Goal: Task Accomplishment & Management: Manage account settings

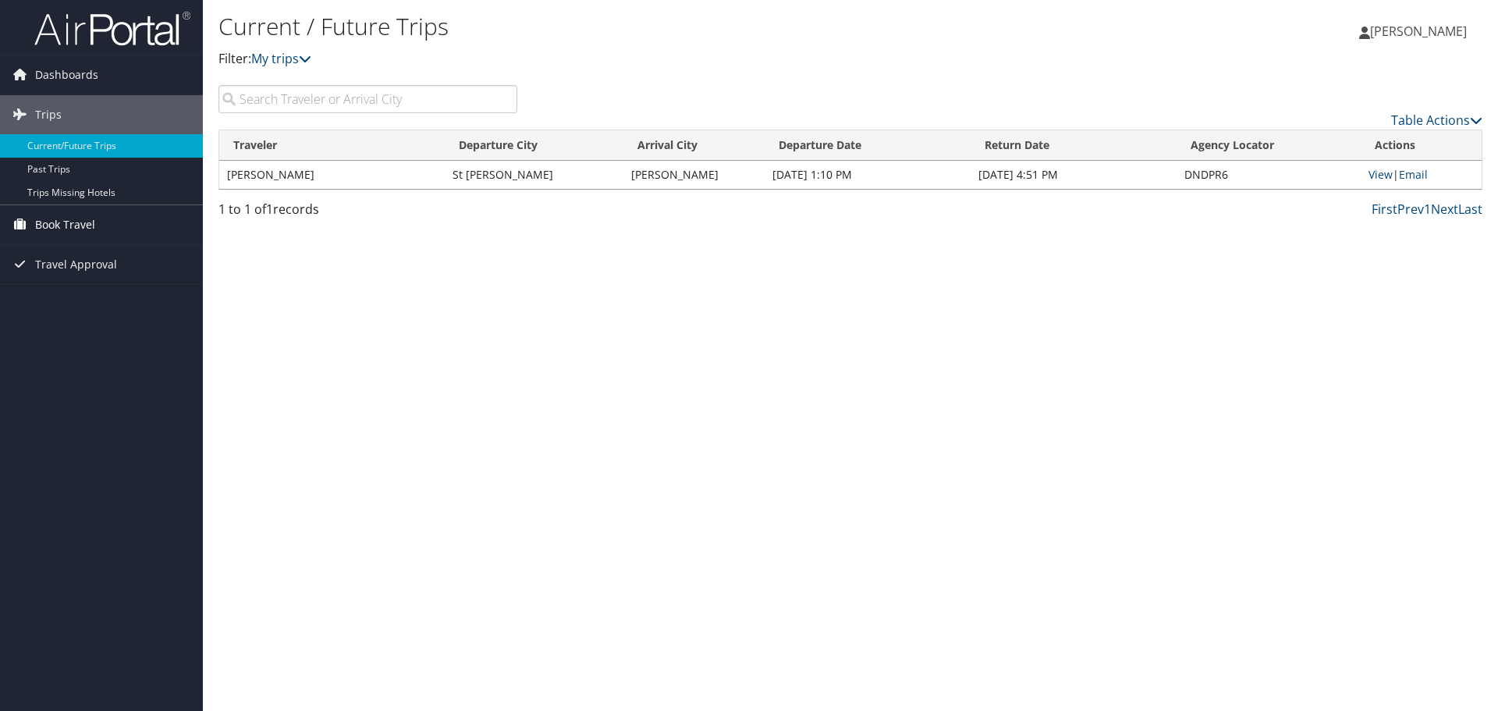
click at [101, 221] on link "Book Travel" at bounding box center [101, 224] width 203 height 39
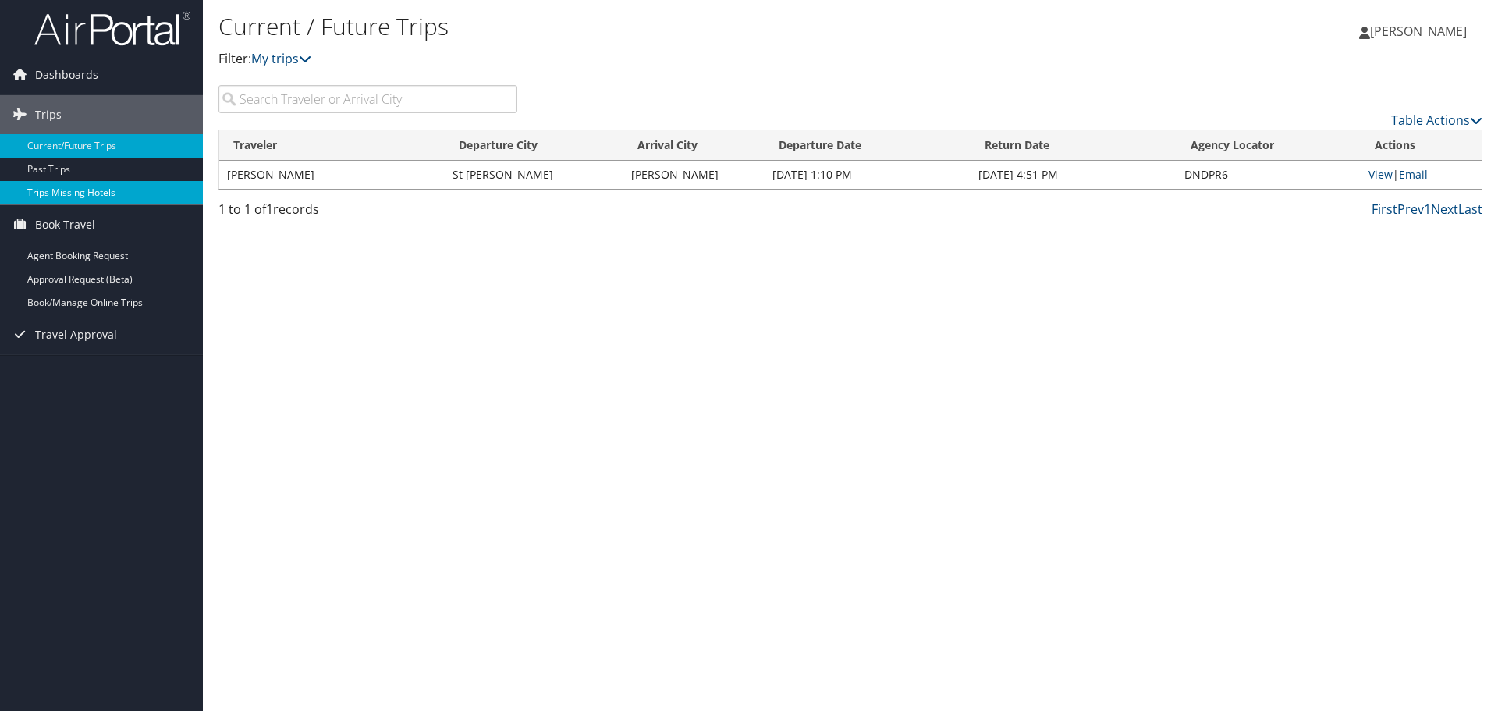
click at [75, 186] on link "Trips Missing Hotels" at bounding box center [101, 192] width 203 height 23
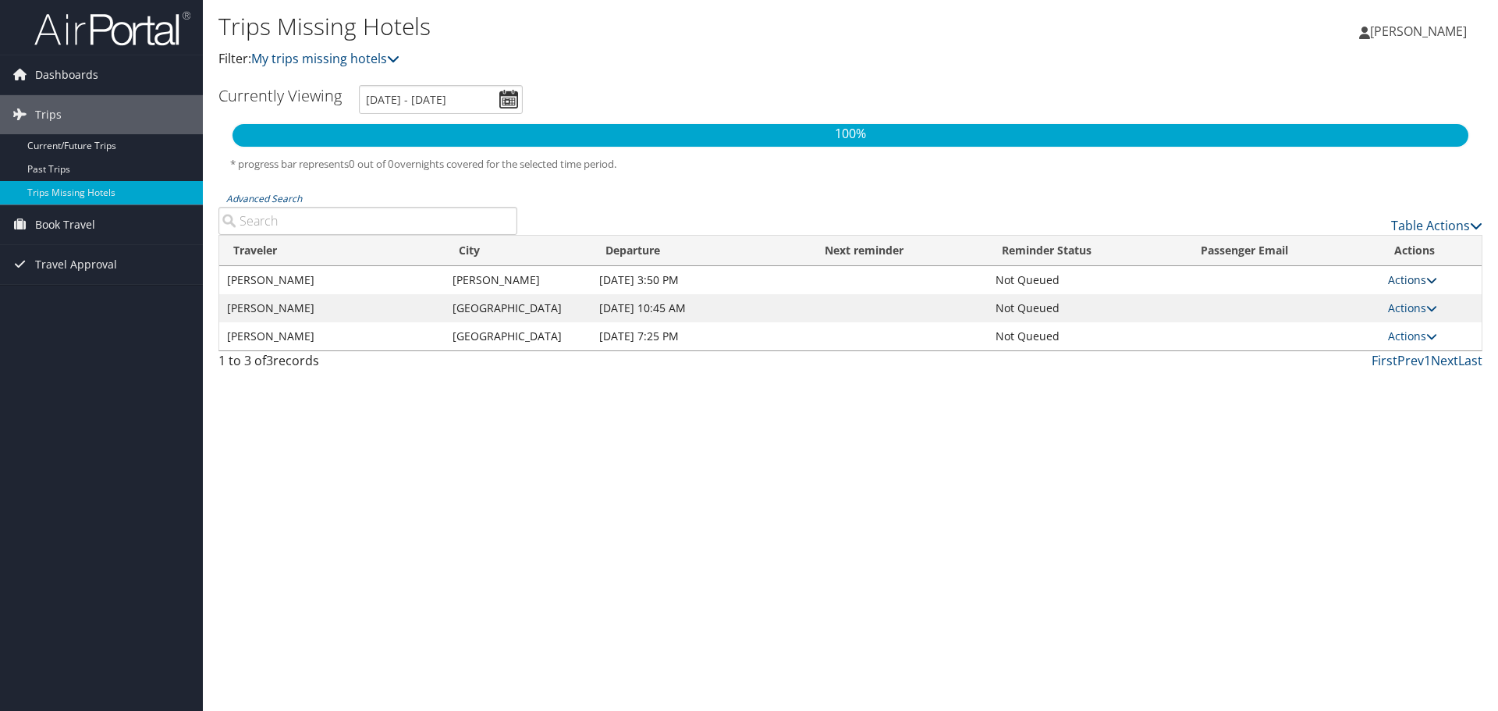
click at [1437, 281] on icon at bounding box center [1431, 280] width 11 height 11
click at [1390, 362] on link "Attach Hotel" at bounding box center [1381, 356] width 108 height 27
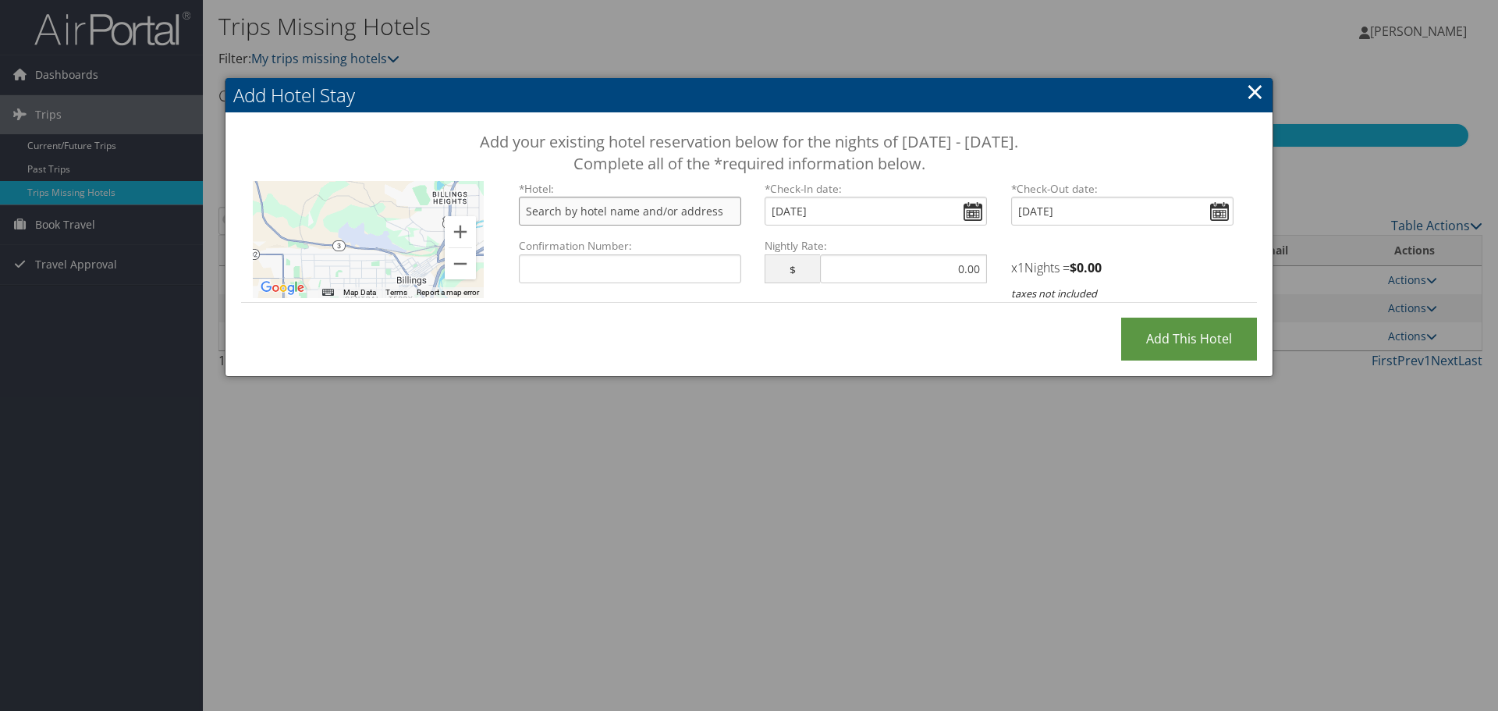
click at [667, 207] on input "text" at bounding box center [630, 211] width 222 height 29
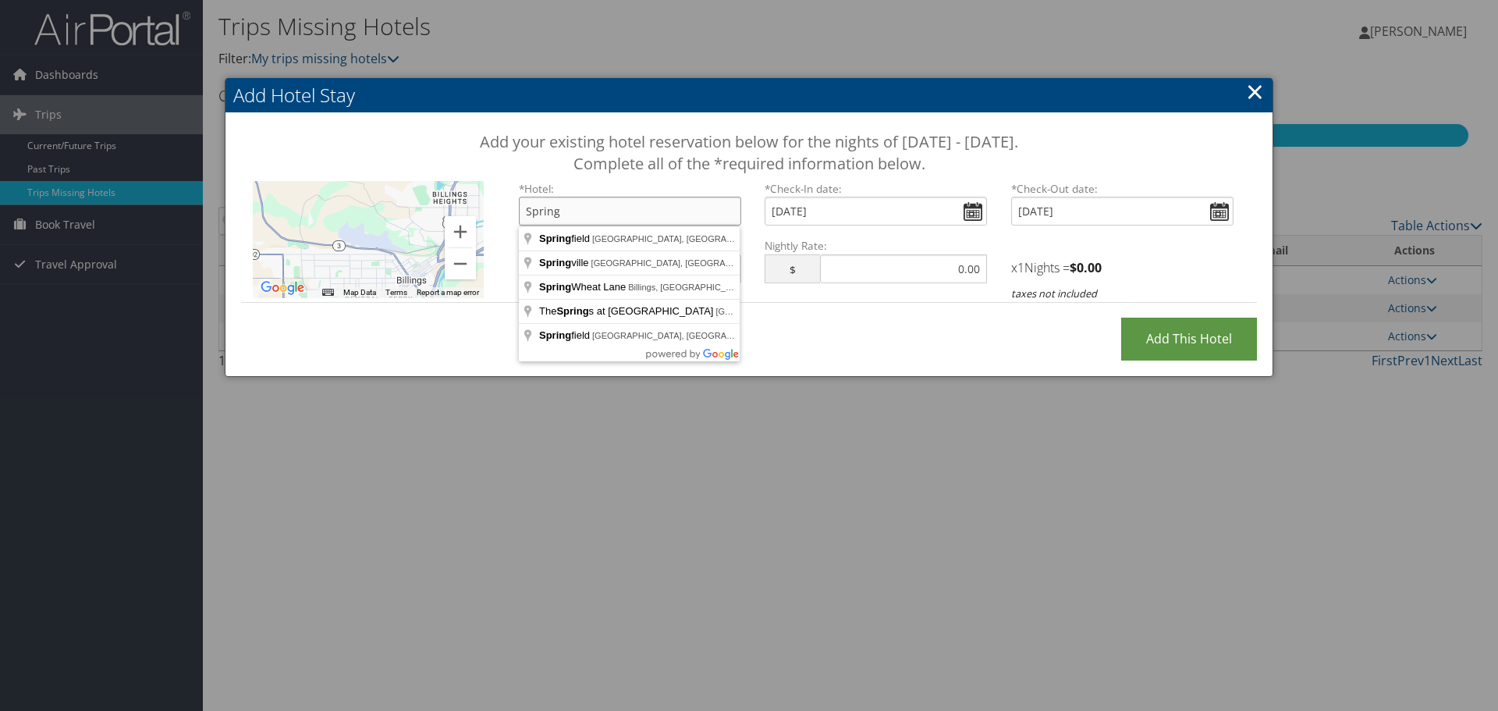
type input "Spring"
click at [1261, 94] on link "×" at bounding box center [1255, 91] width 18 height 31
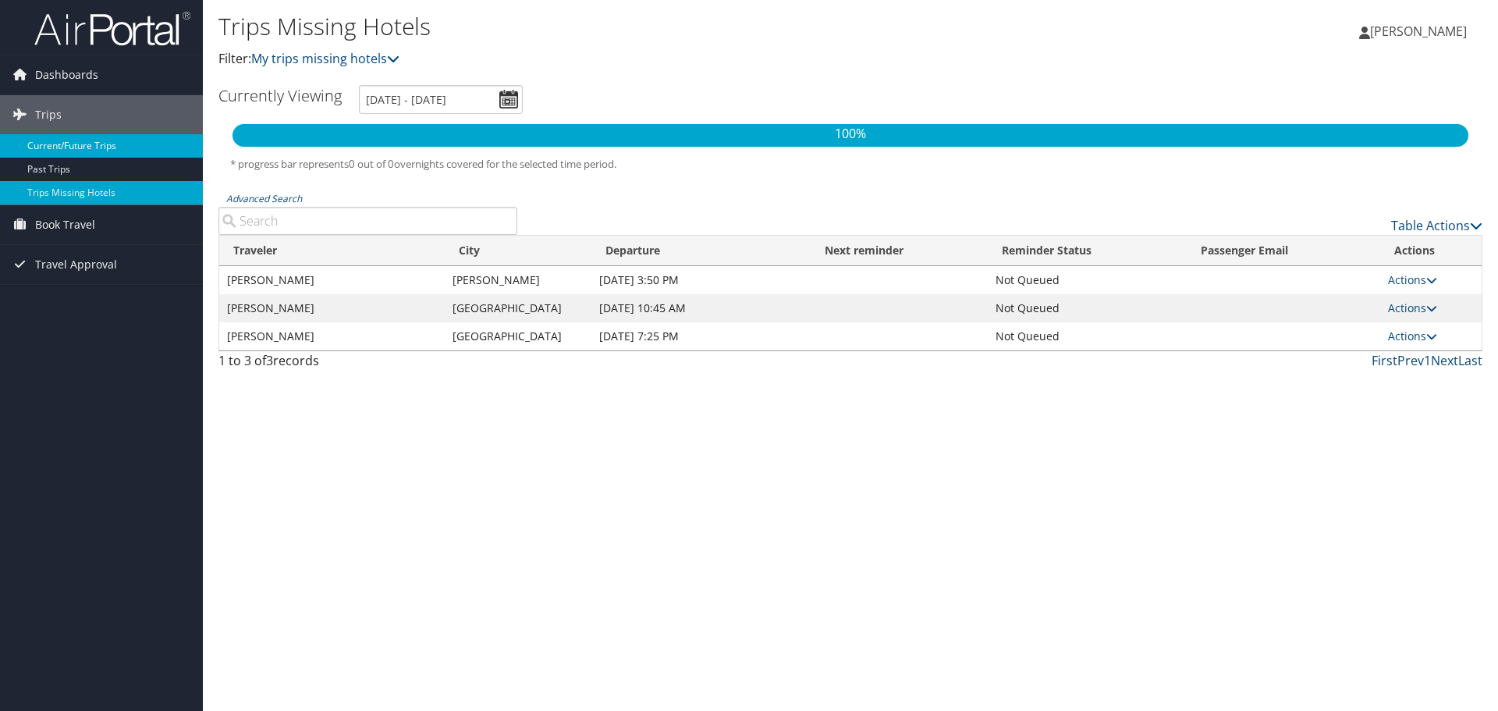
click at [52, 152] on link "Current/Future Trips" at bounding box center [101, 145] width 203 height 23
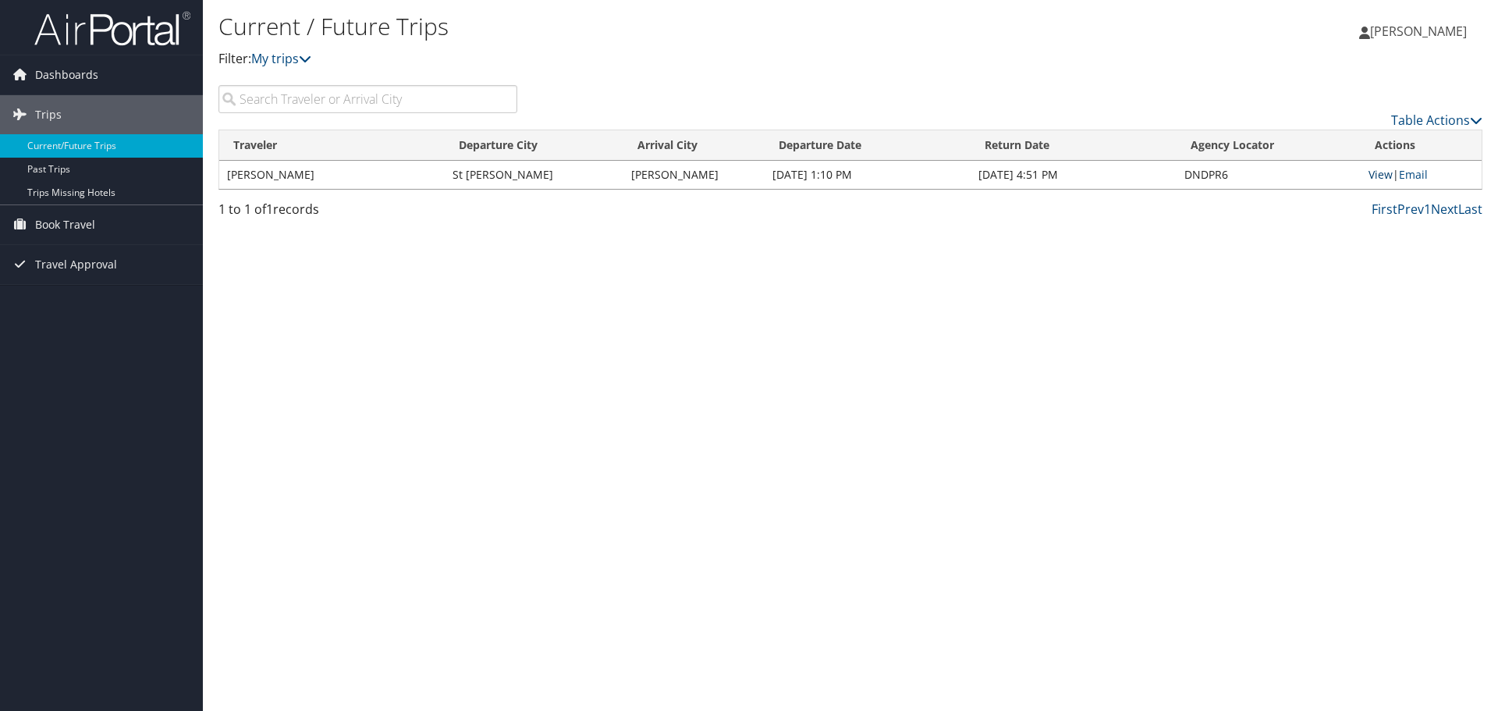
click at [1386, 176] on link "View" at bounding box center [1381, 174] width 24 height 15
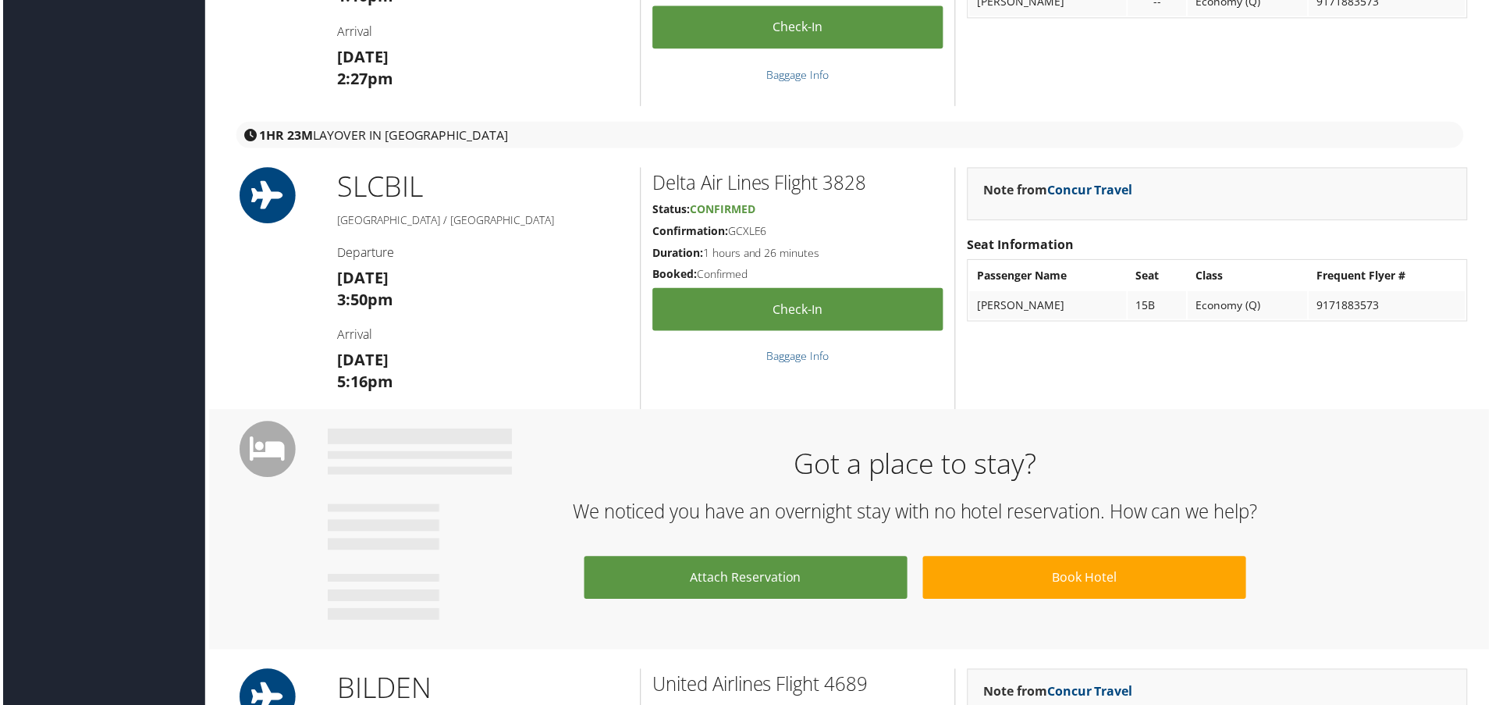
scroll to position [953, 0]
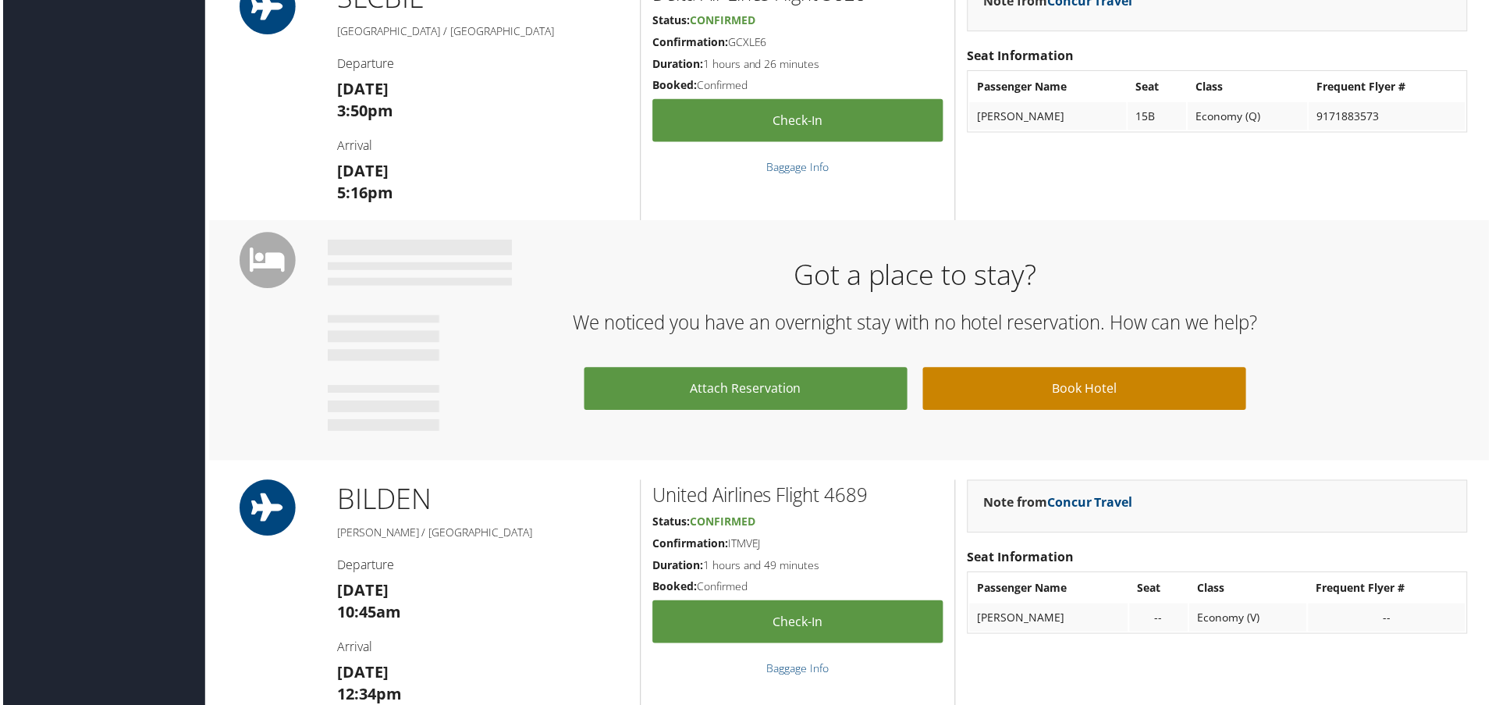
click at [1111, 392] on link "Book Hotel" at bounding box center [1086, 389] width 325 height 43
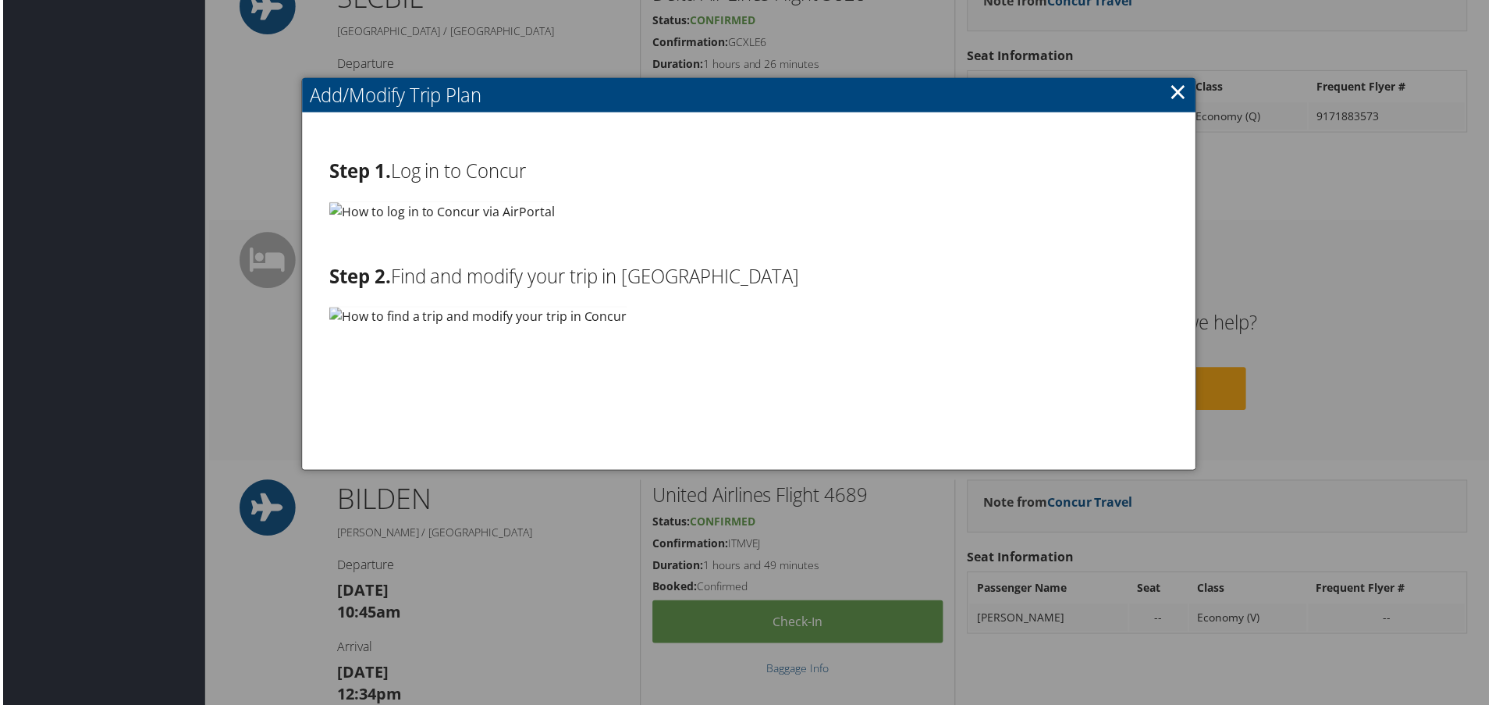
click at [1173, 93] on link "×" at bounding box center [1180, 91] width 18 height 31
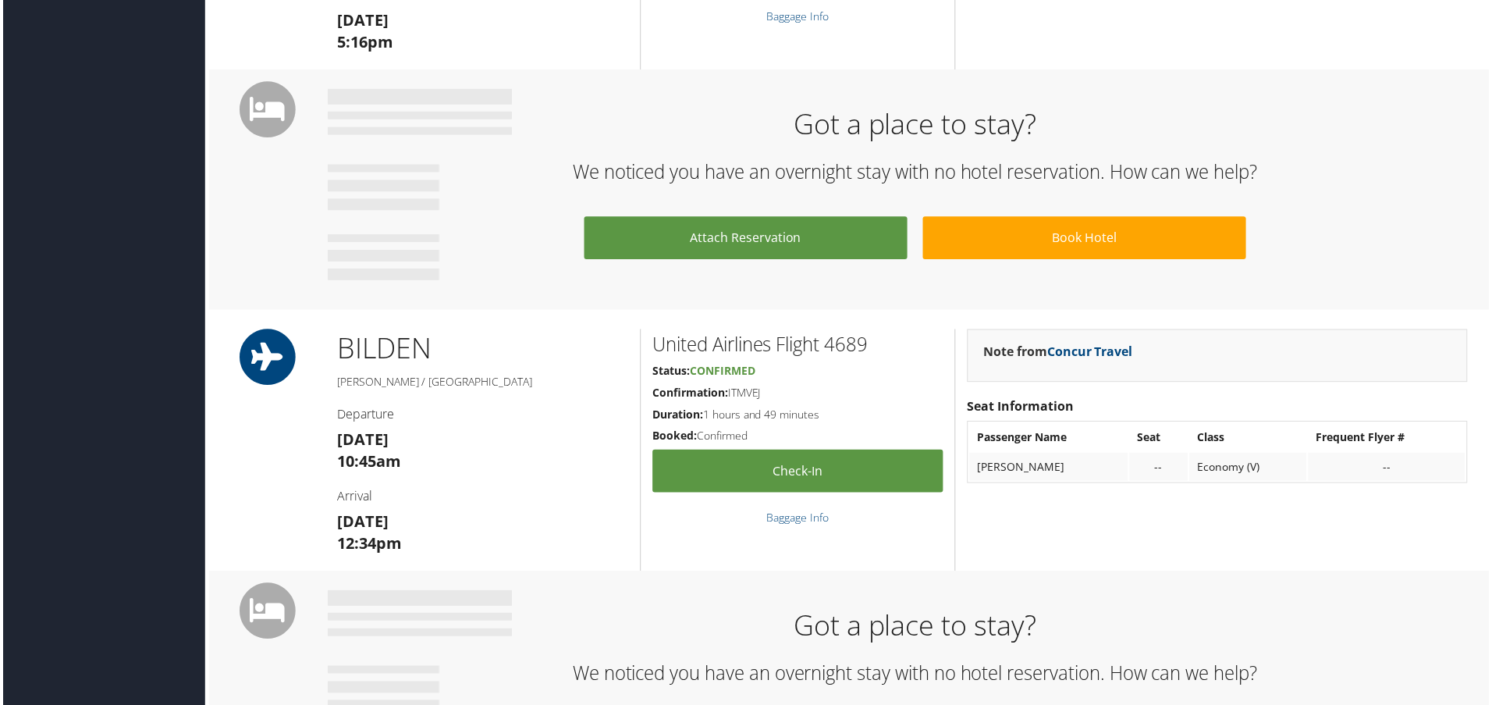
scroll to position [1266, 0]
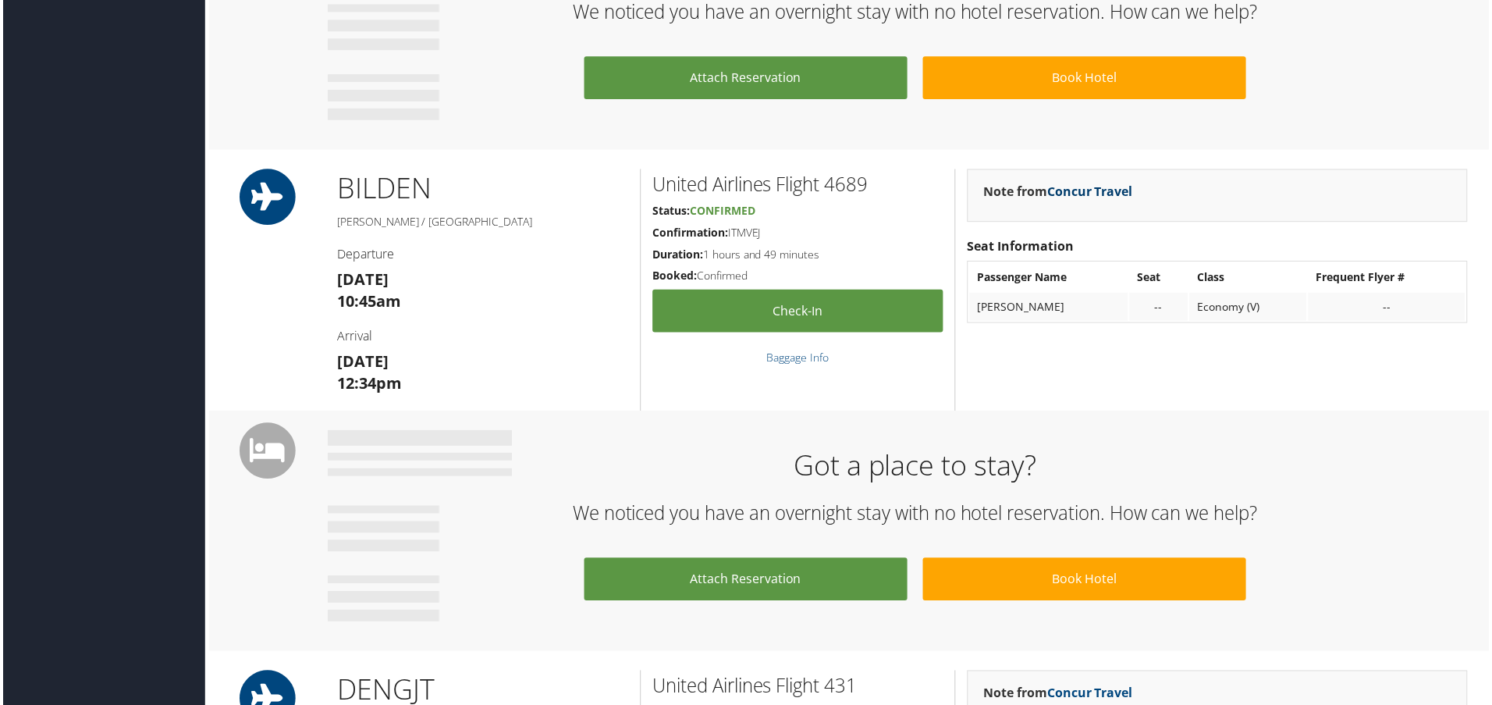
click at [1089, 190] on link "Concur Travel" at bounding box center [1092, 191] width 86 height 17
click at [1071, 188] on link "Concur Travel" at bounding box center [1092, 191] width 86 height 17
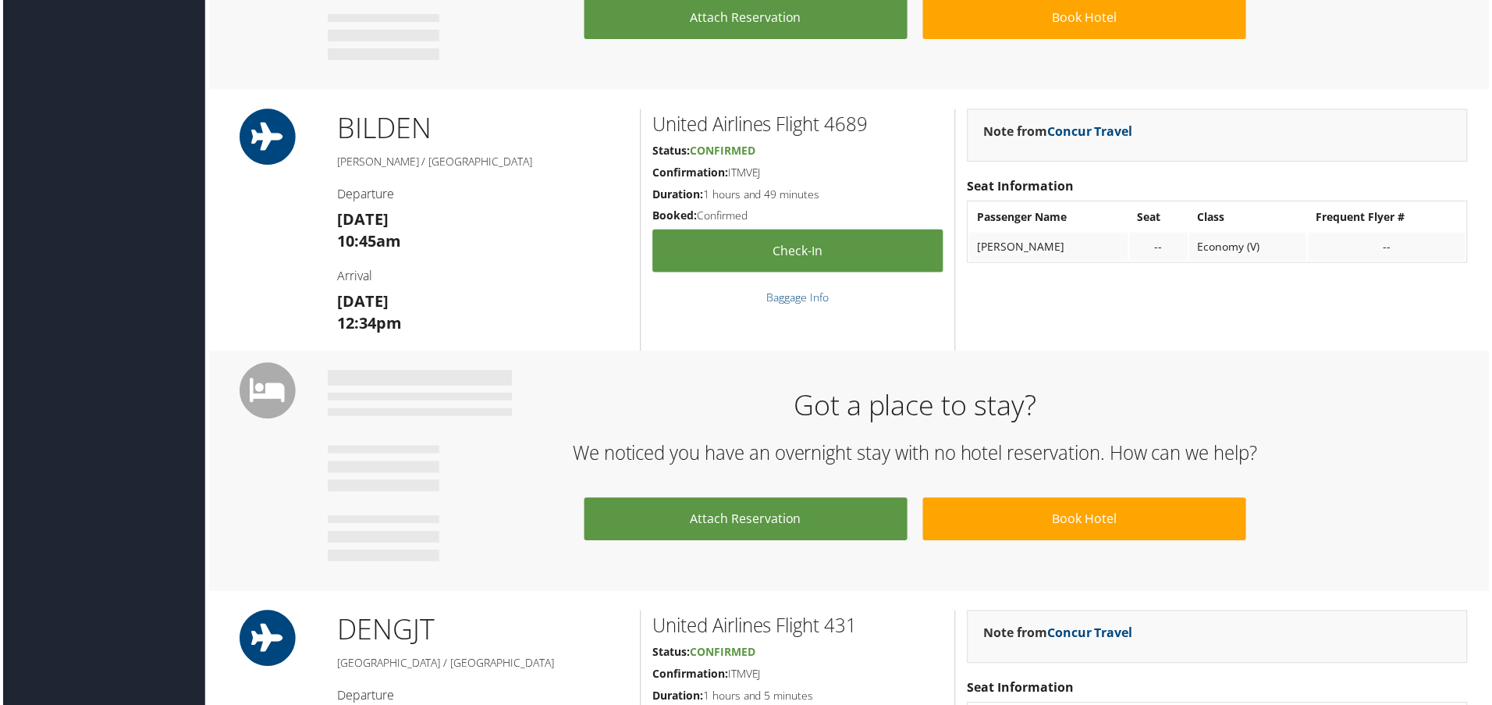
scroll to position [1500, 0]
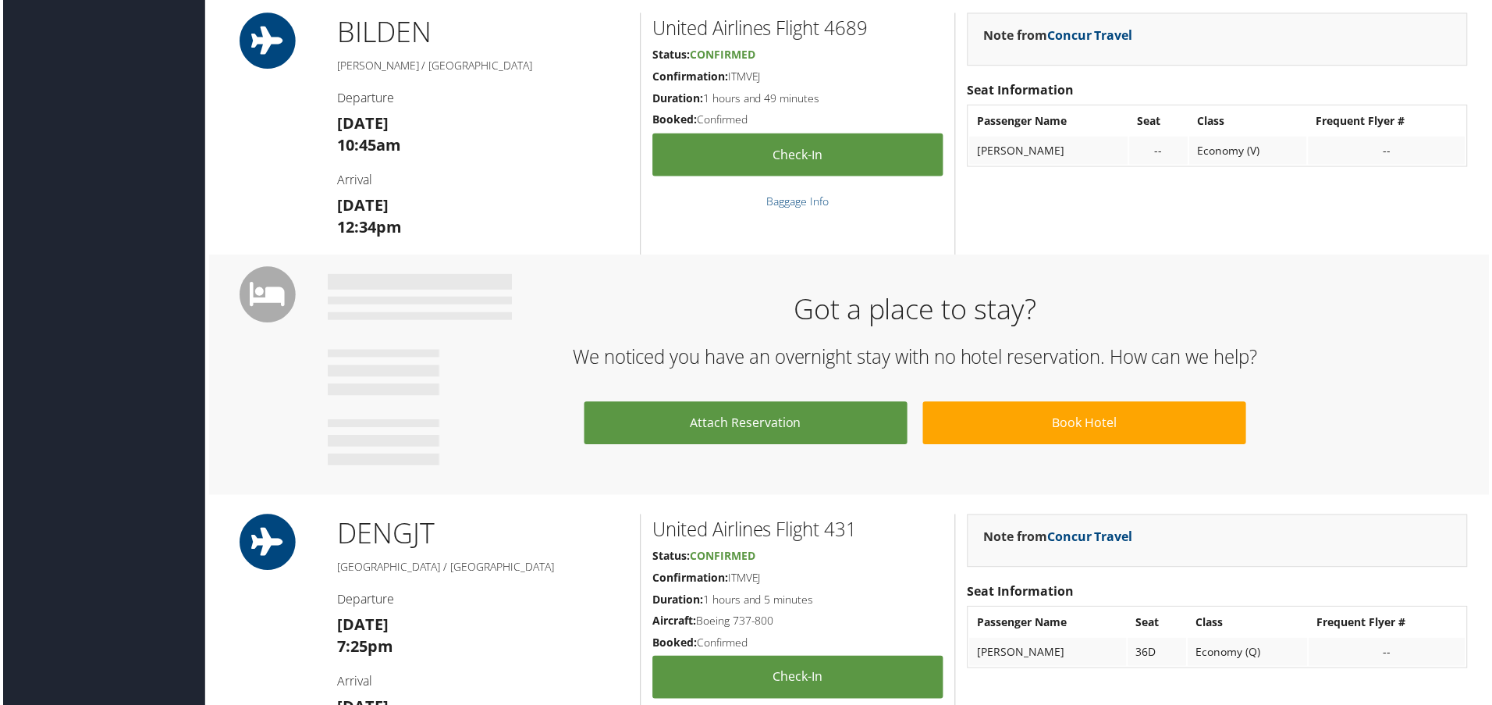
click at [1131, 198] on div "Note from Concur Travel Seat Information Passenger Name Seat Class Frequent Fly…" at bounding box center [1219, 134] width 527 height 243
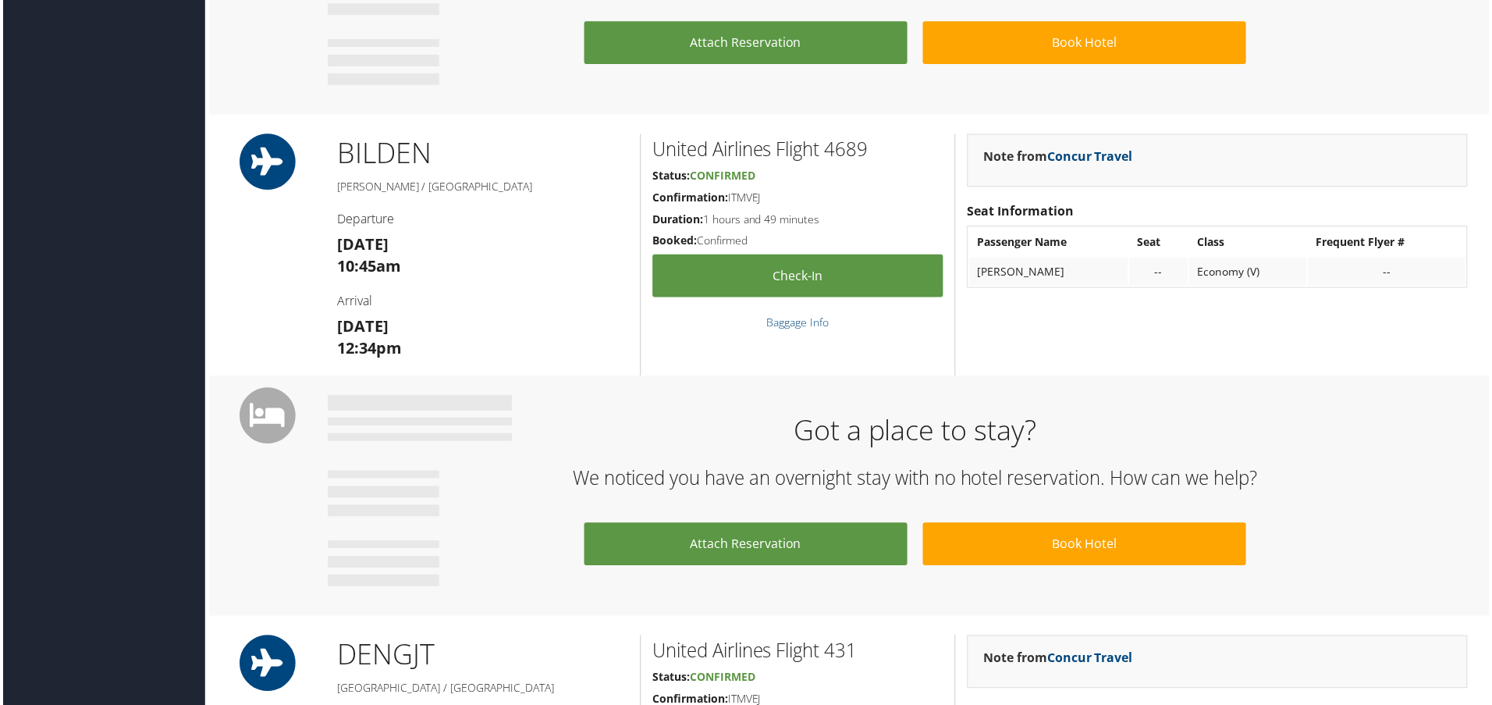
scroll to position [1110, 0]
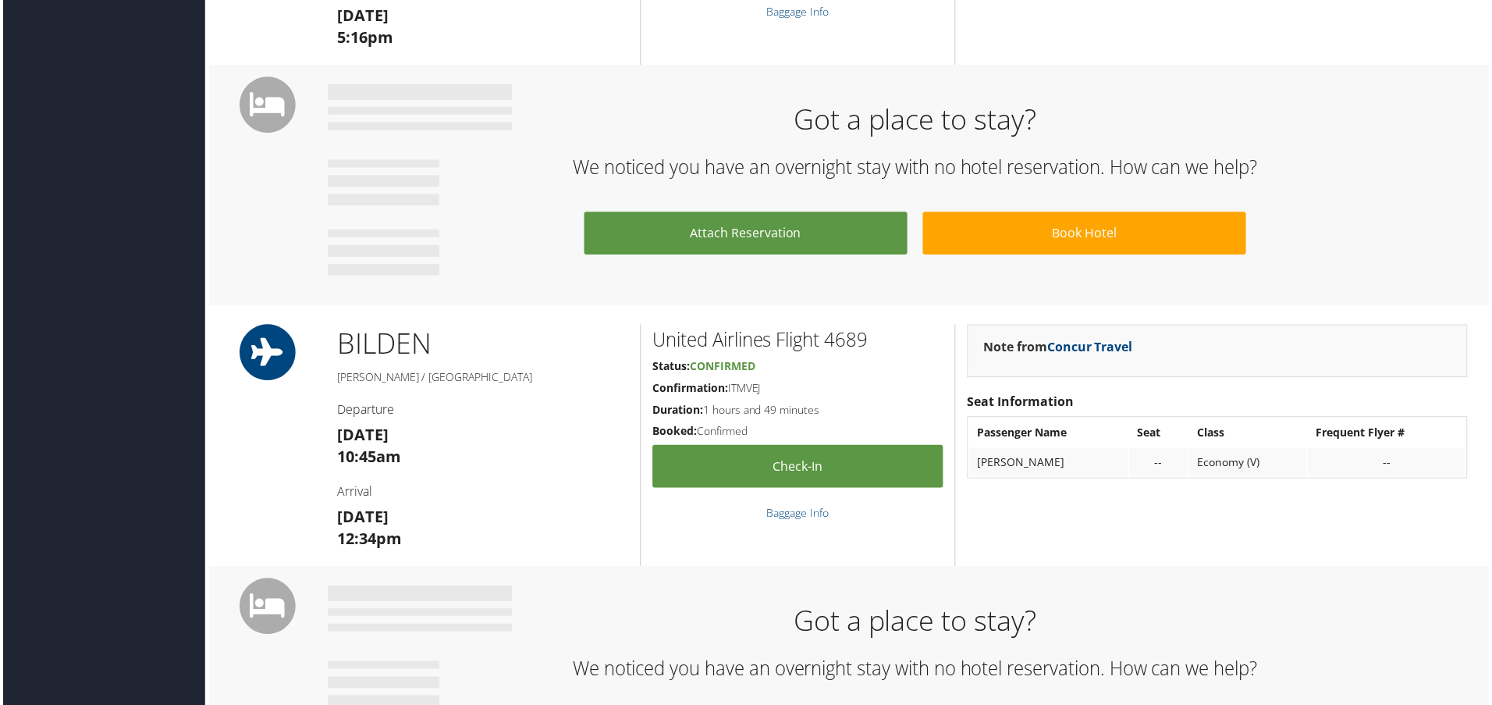
drag, startPoint x: 1359, startPoint y: 226, endPoint x: 1196, endPoint y: 360, distance: 211.2
click at [1359, 226] on div "Attach Reservation Book Hotel" at bounding box center [916, 249] width 1181 height 74
click at [1063, 351] on link "Concur Travel" at bounding box center [1092, 347] width 86 height 17
click at [1306, 172] on h2 "We noticed you have an overnight stay with no hotel reservation. How can we hel…" at bounding box center [916, 167] width 1157 height 27
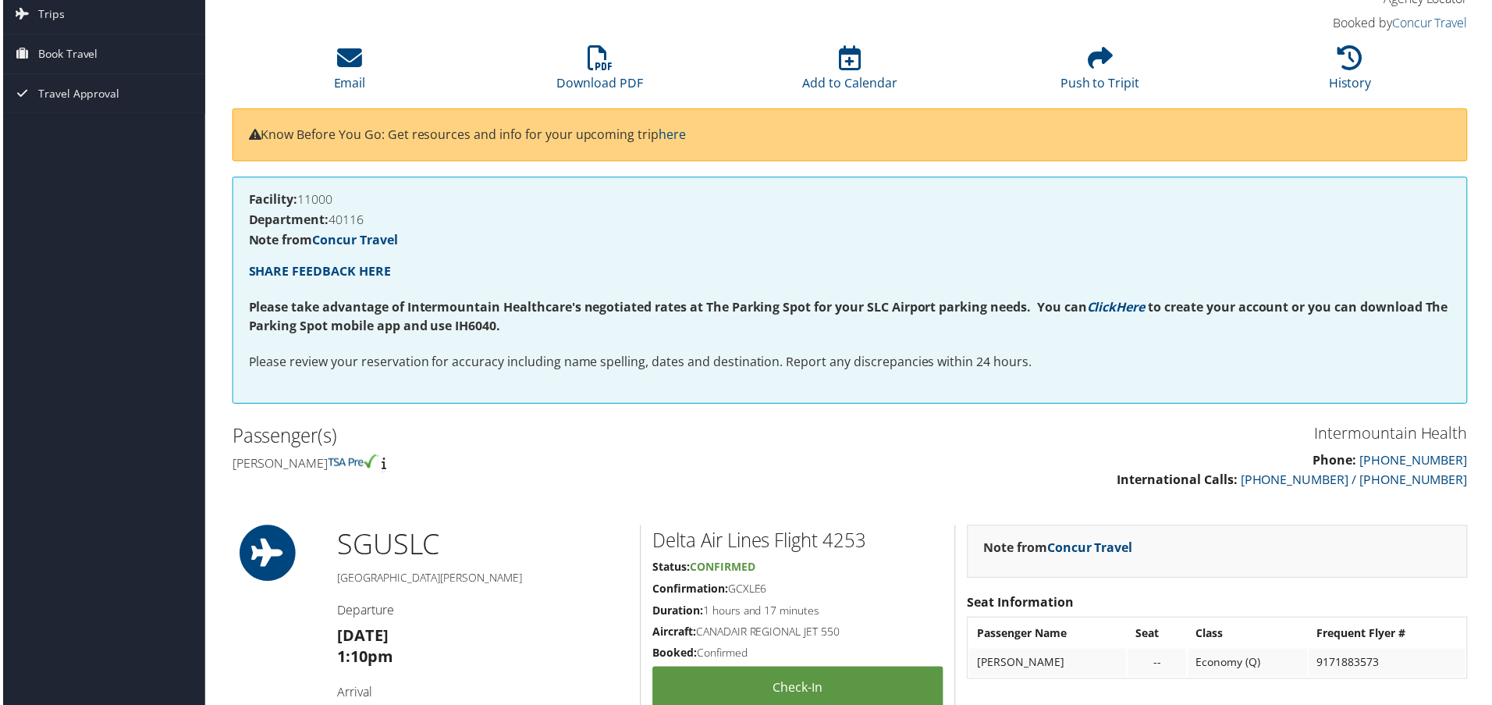
scroll to position [95, 0]
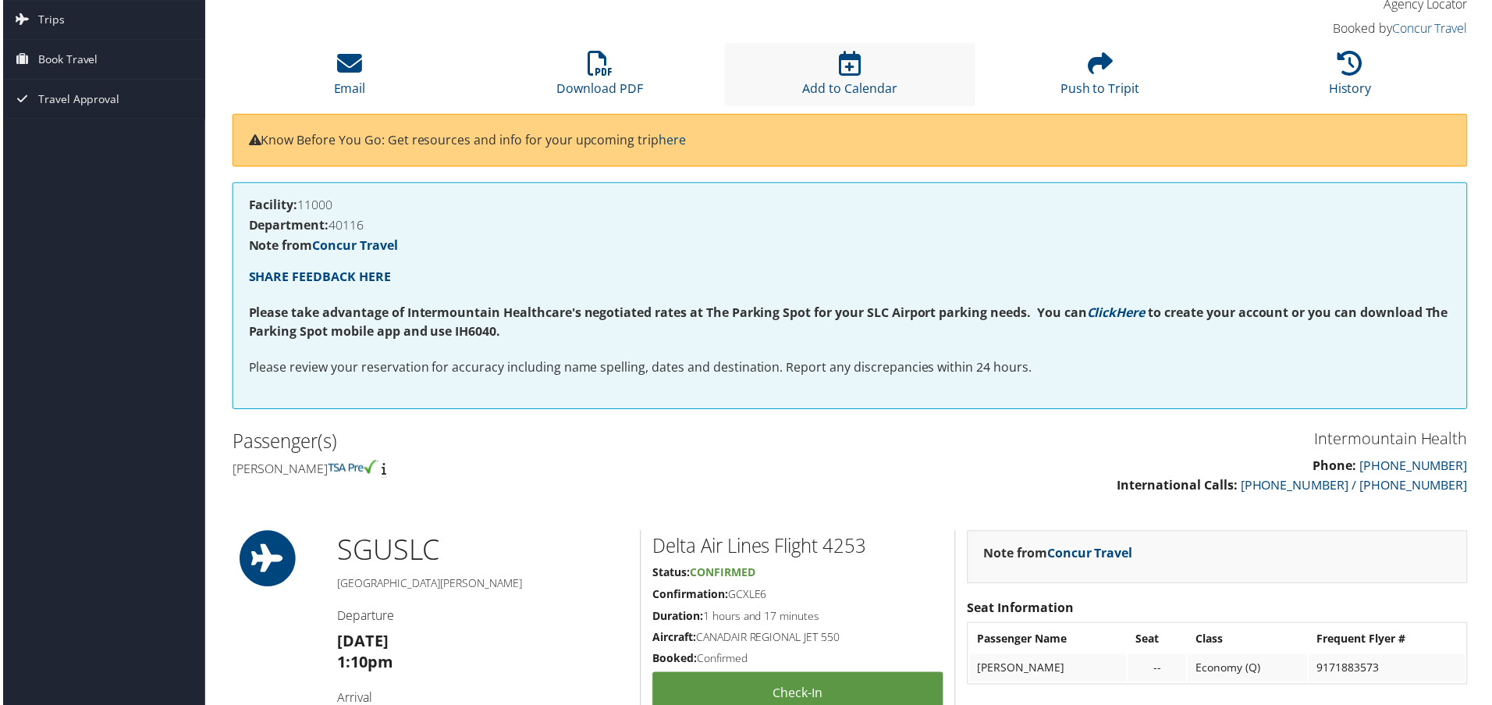
click at [867, 72] on li "Add to Calendar" at bounding box center [850, 74] width 251 height 63
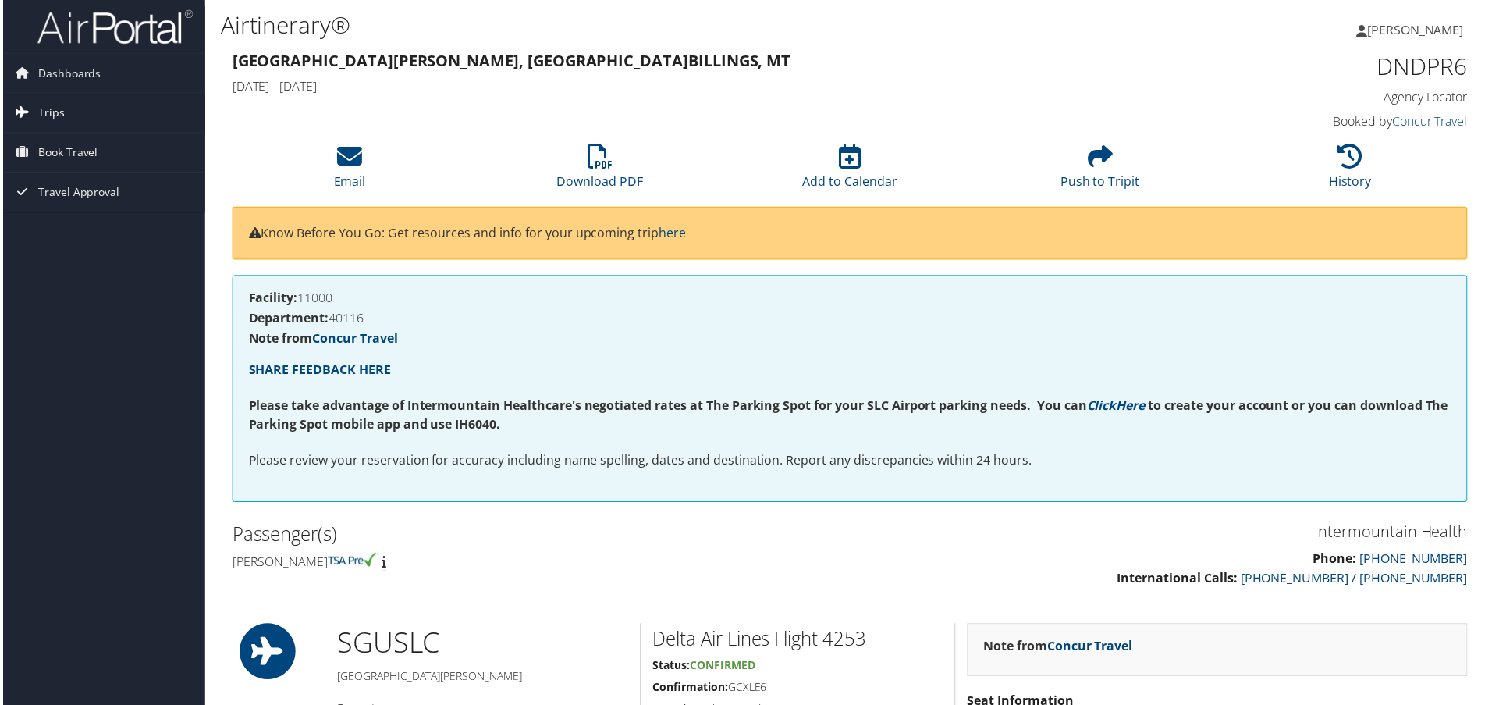
scroll to position [0, 0]
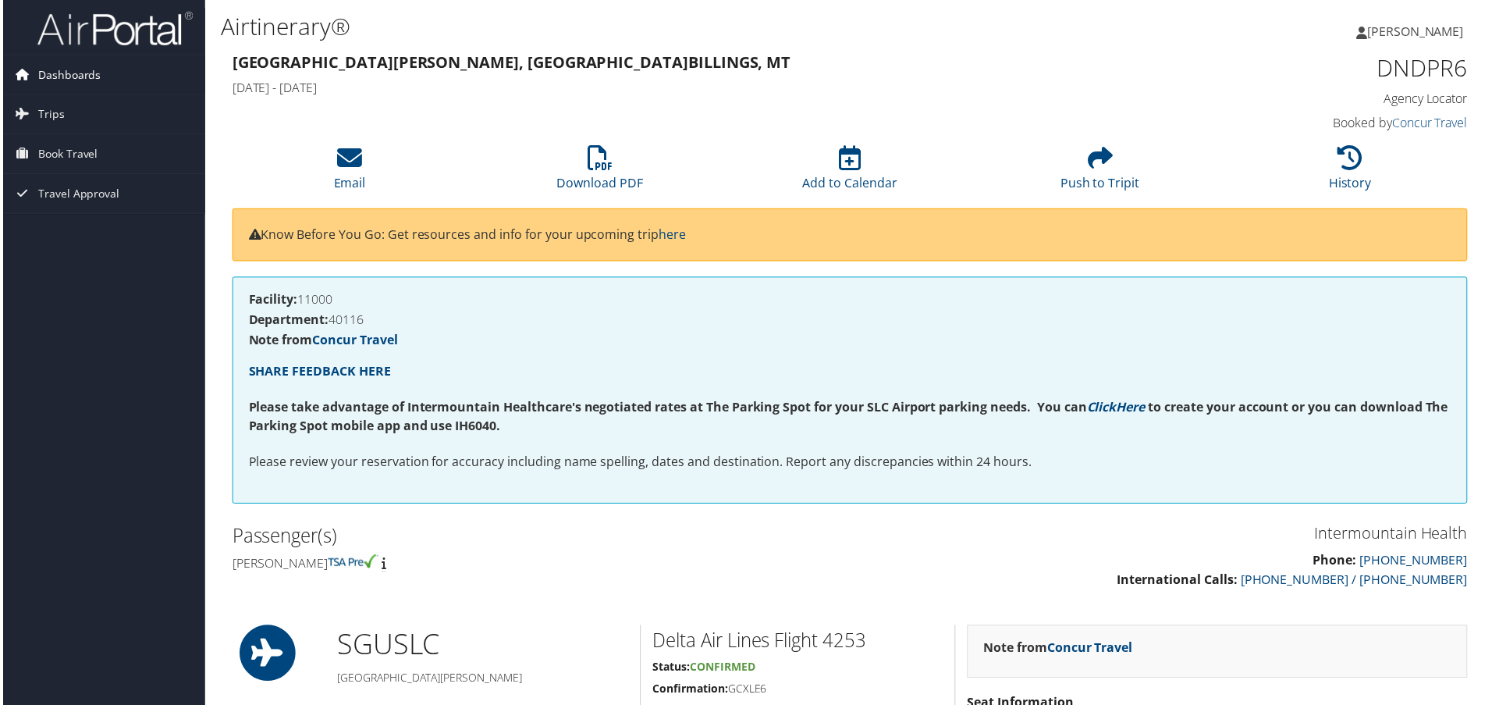
click at [59, 78] on span "Dashboards" at bounding box center [66, 74] width 63 height 39
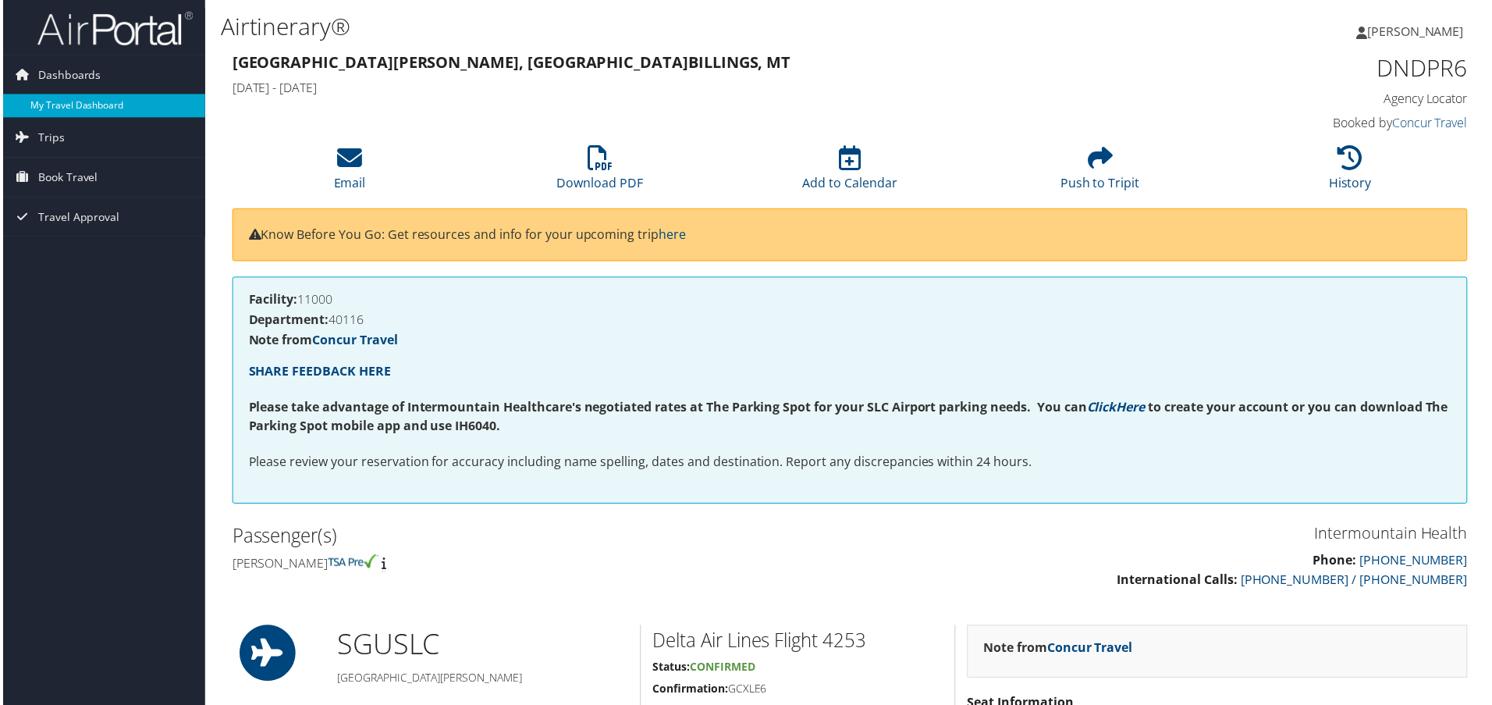
click at [57, 105] on link "My Travel Dashboard" at bounding box center [101, 105] width 203 height 23
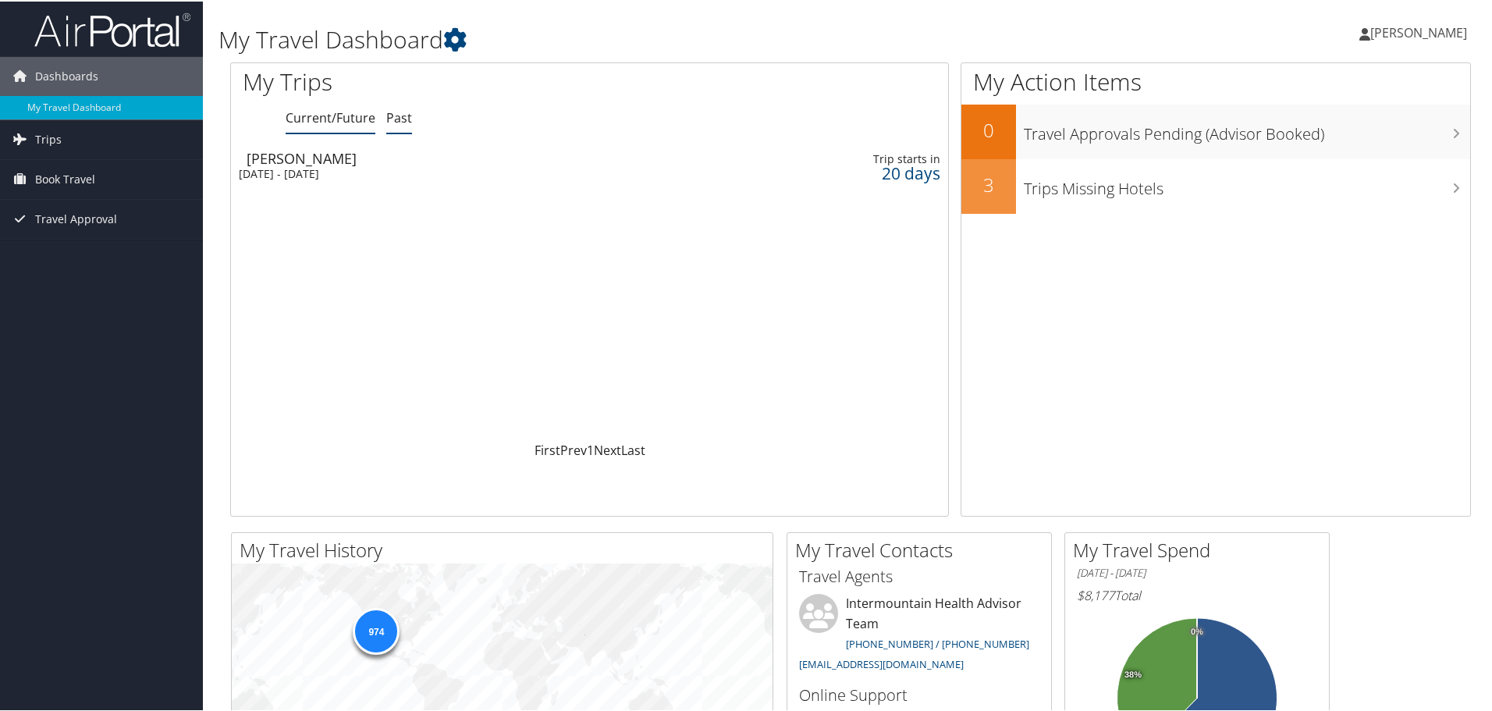
click at [401, 113] on link "Past" at bounding box center [399, 116] width 26 height 17
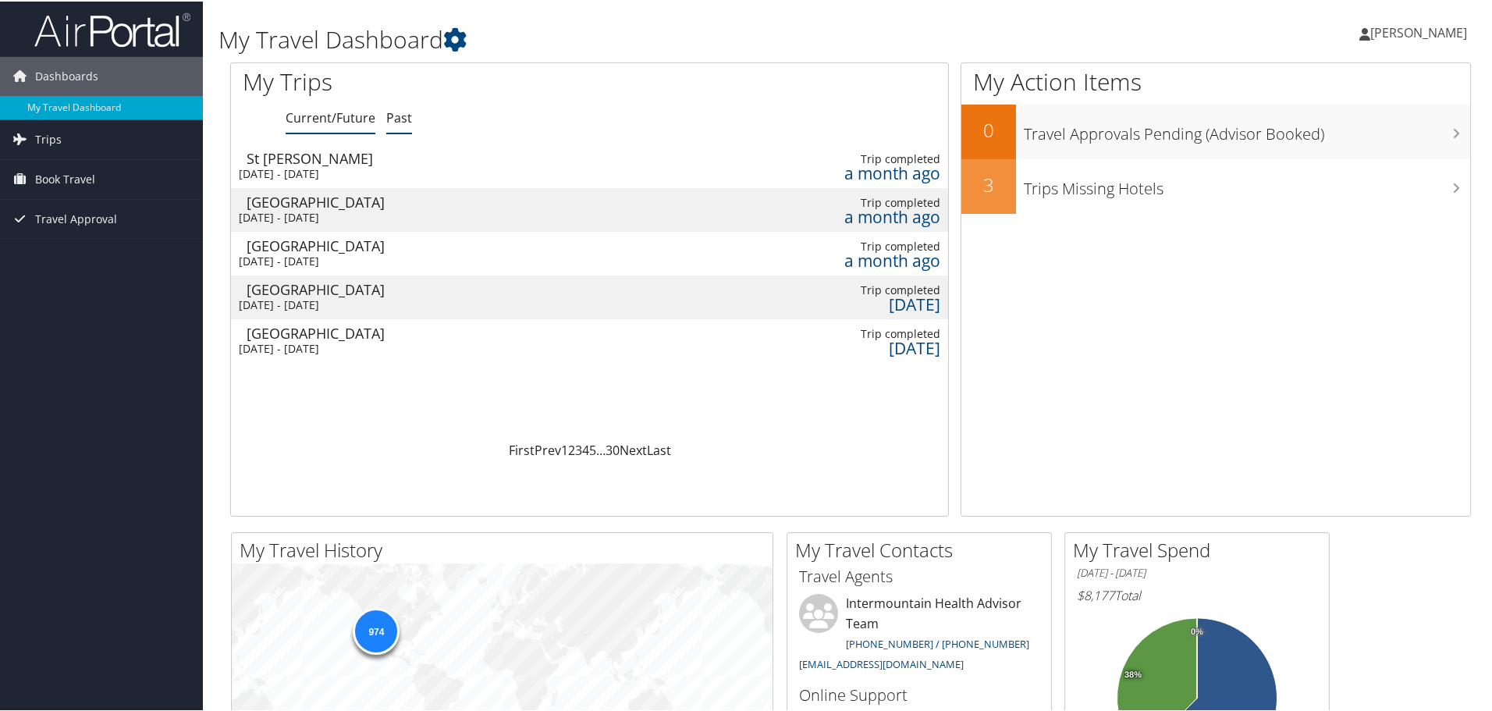
click at [326, 118] on link "Current/Future" at bounding box center [331, 116] width 90 height 17
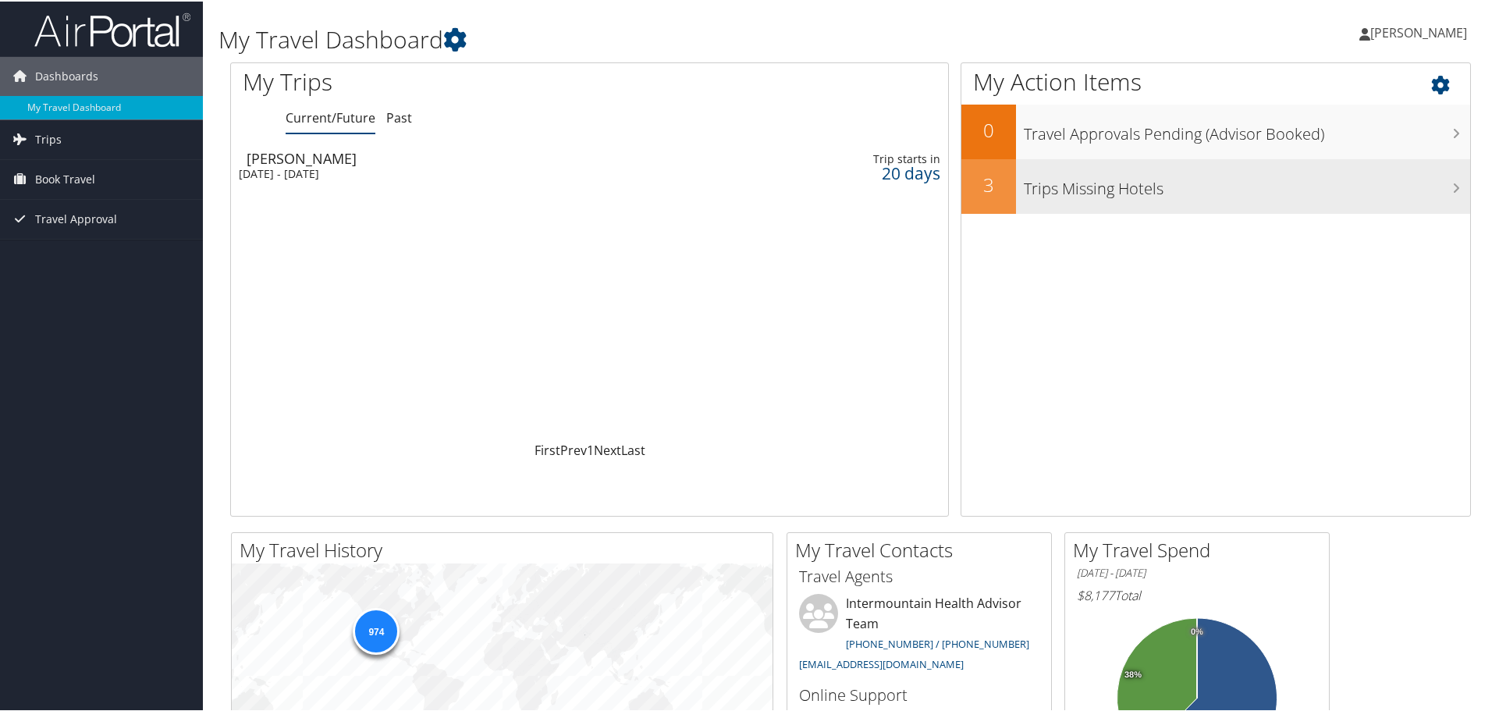
click at [1209, 184] on h3 "Trips Missing Hotels" at bounding box center [1247, 184] width 446 height 30
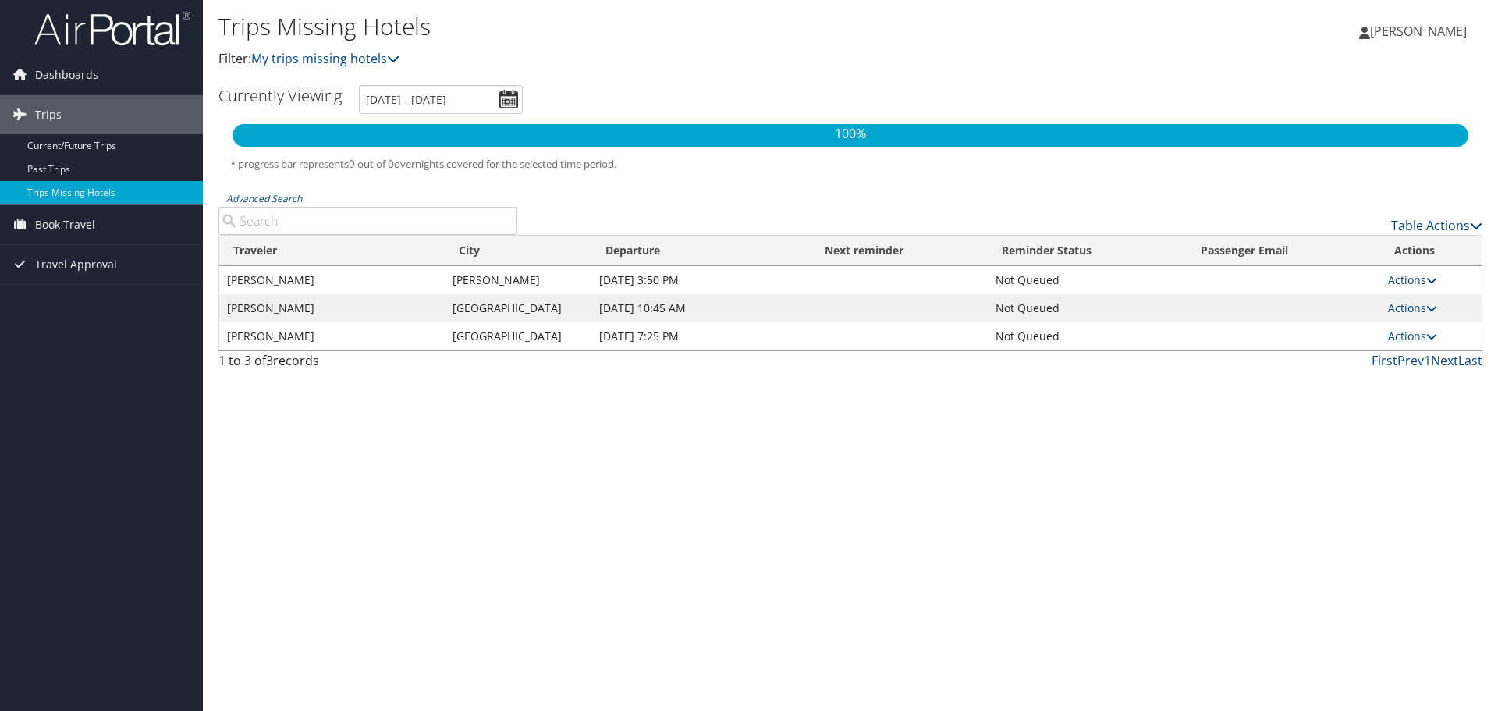
click at [1399, 278] on link "Actions" at bounding box center [1412, 279] width 49 height 15
click at [1394, 357] on link "Attach Hotel" at bounding box center [1381, 356] width 108 height 27
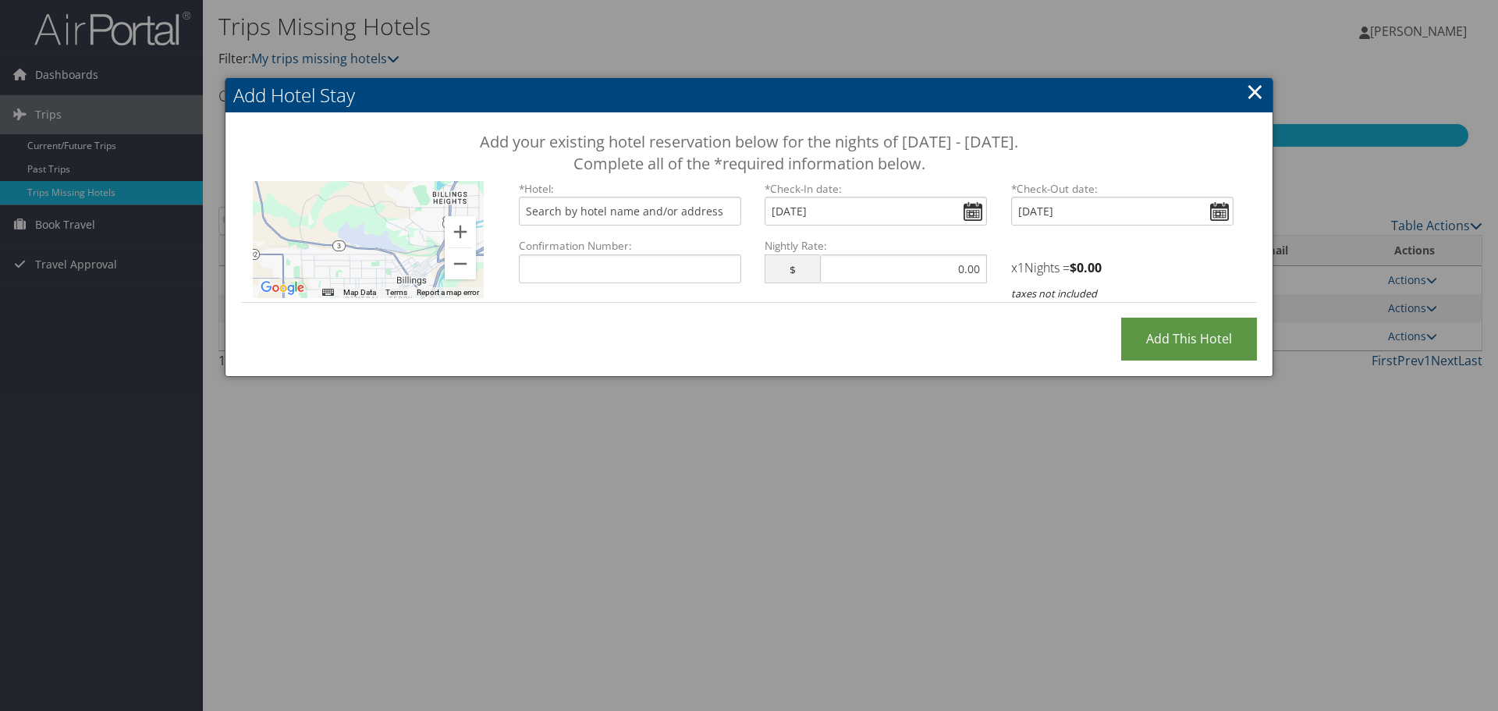
click at [1248, 94] on link "×" at bounding box center [1255, 91] width 18 height 31
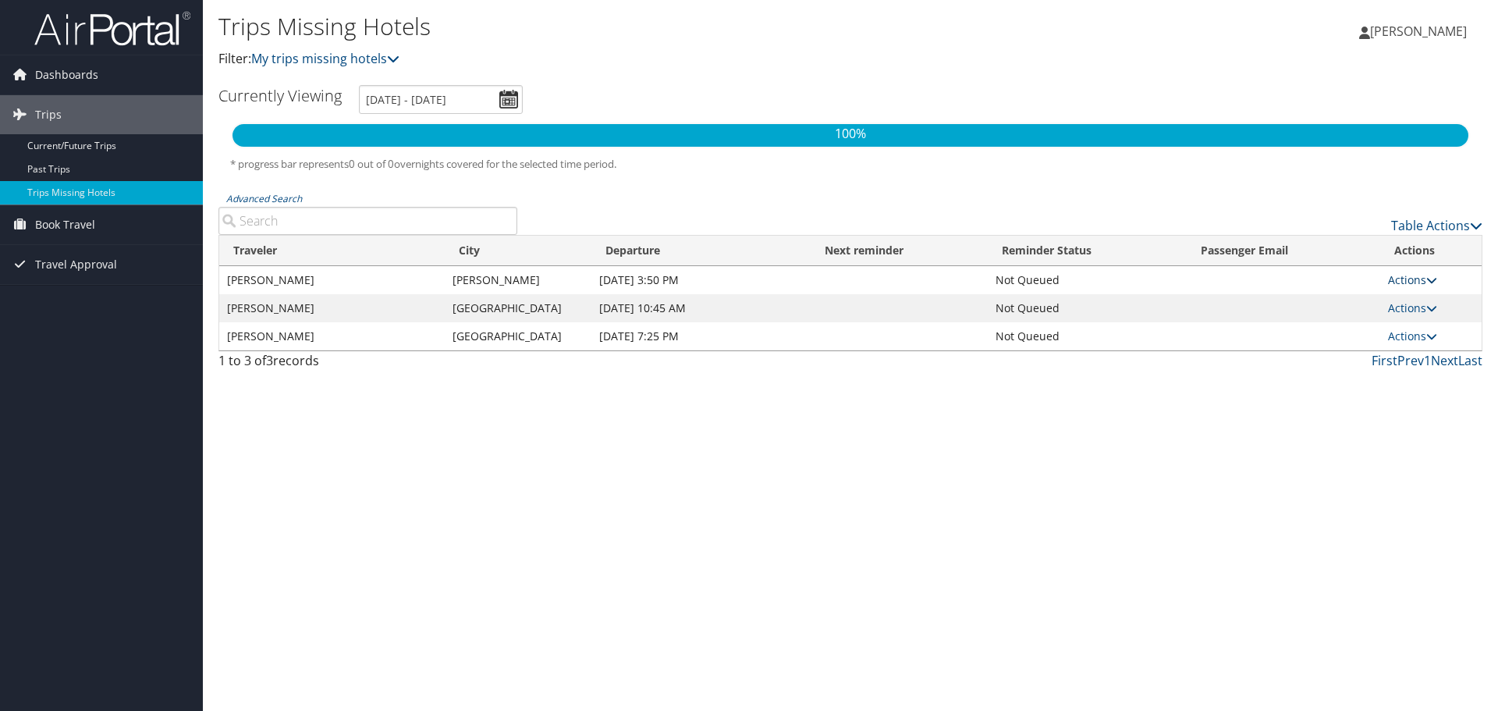
click at [1398, 279] on link "Actions" at bounding box center [1412, 279] width 49 height 15
click at [1397, 352] on link "Attach Hotel" at bounding box center [1381, 356] width 108 height 27
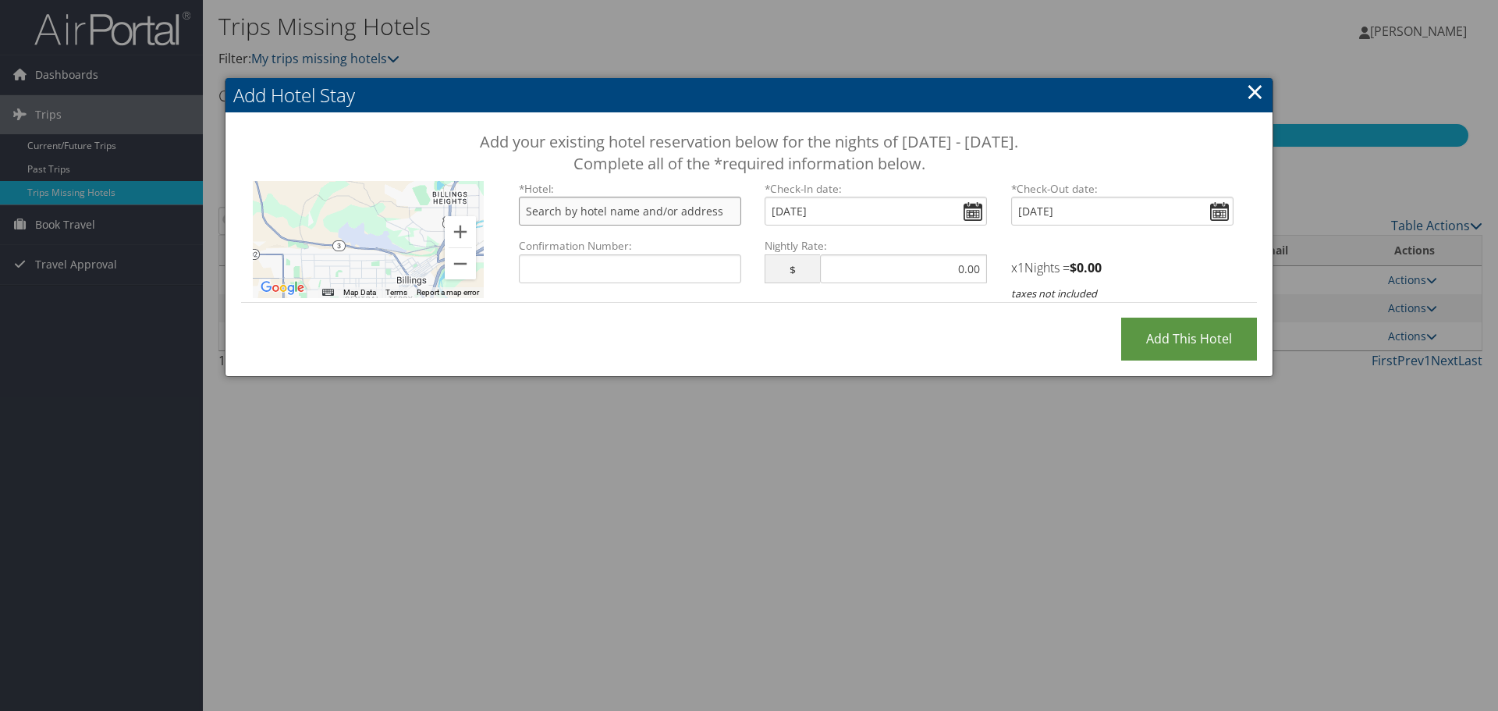
click at [665, 209] on input "text" at bounding box center [630, 211] width 222 height 29
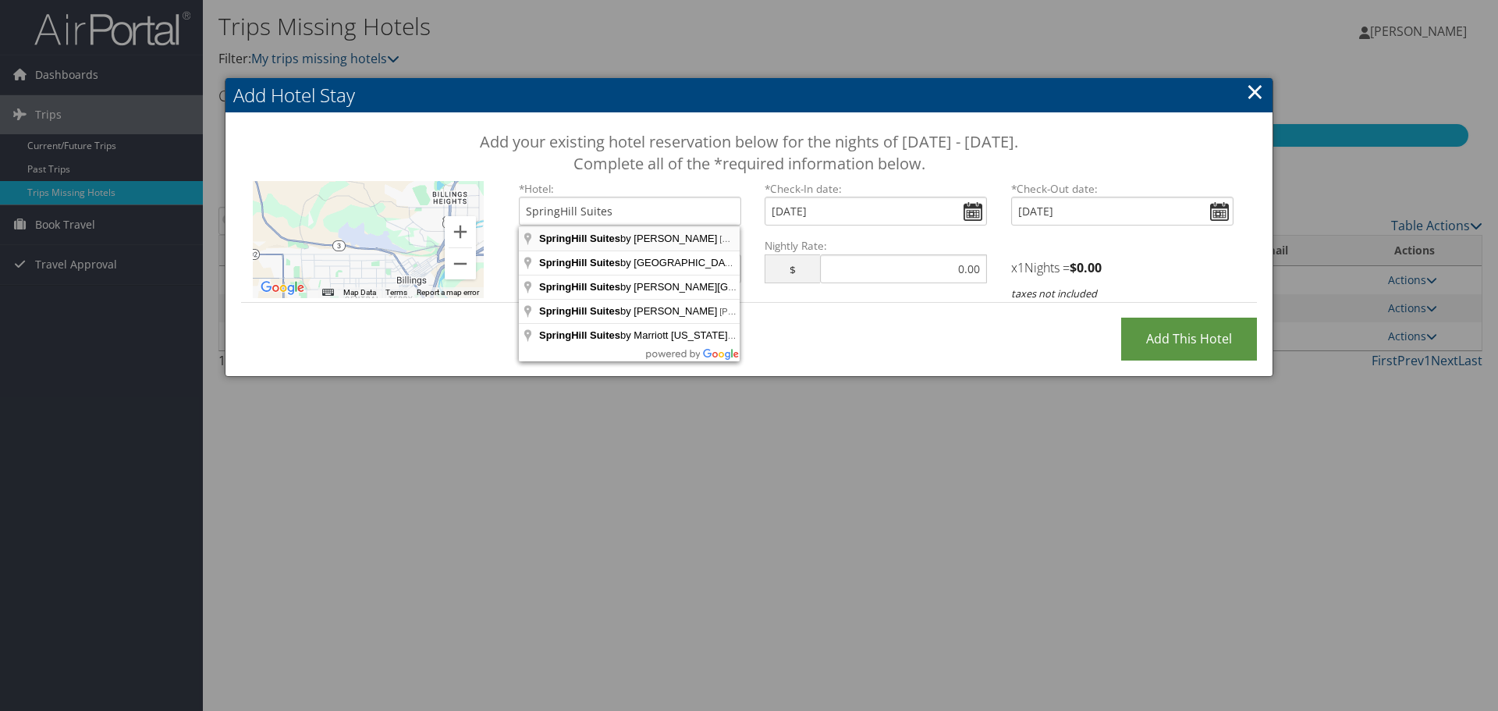
type input "SpringHill Suites by Marriott Billings, King Avenue West, Billings, MT, USA"
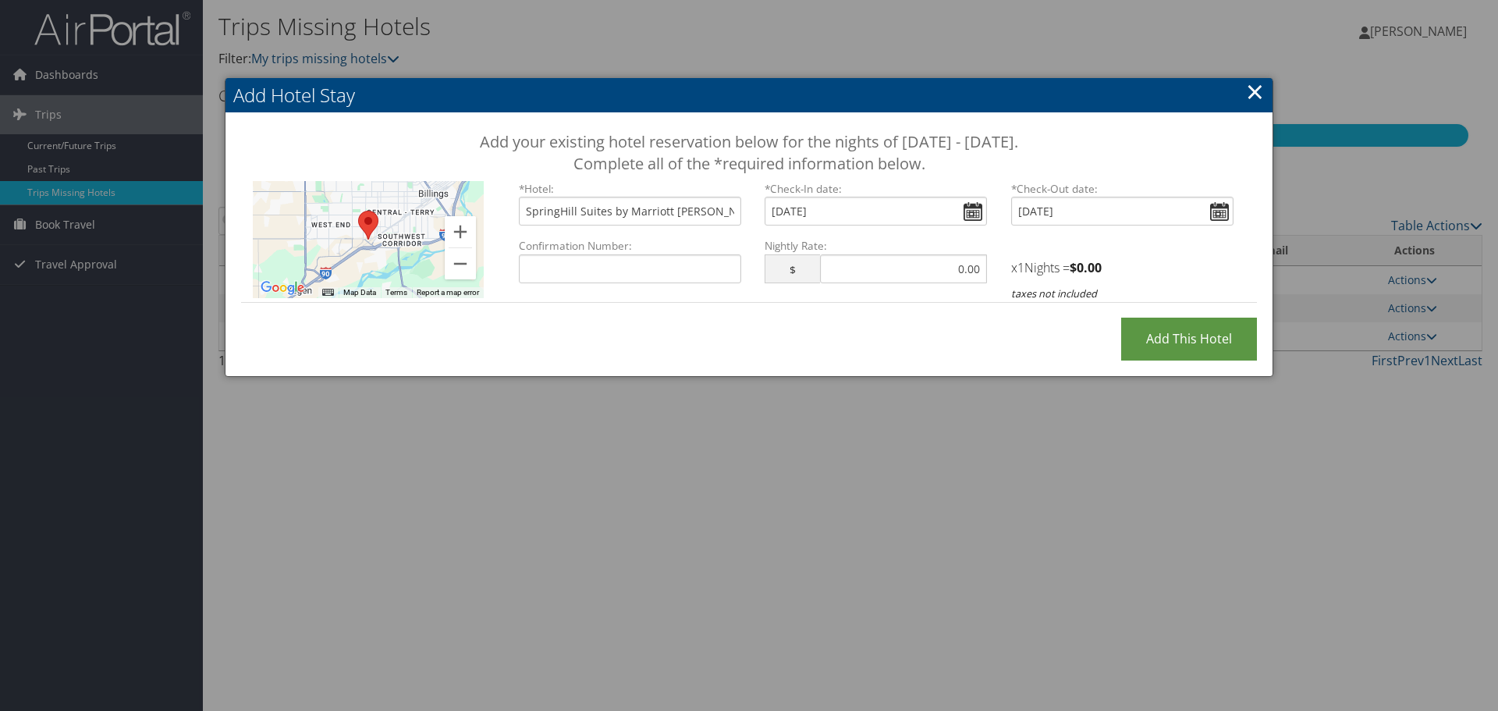
click at [358, 211] on area "SpringHill Suites by Marriott Billings" at bounding box center [358, 211] width 0 height 0
click at [358, 220] on area "SpringHill Suites by Marriott Billings" at bounding box center [358, 220] width 0 height 0
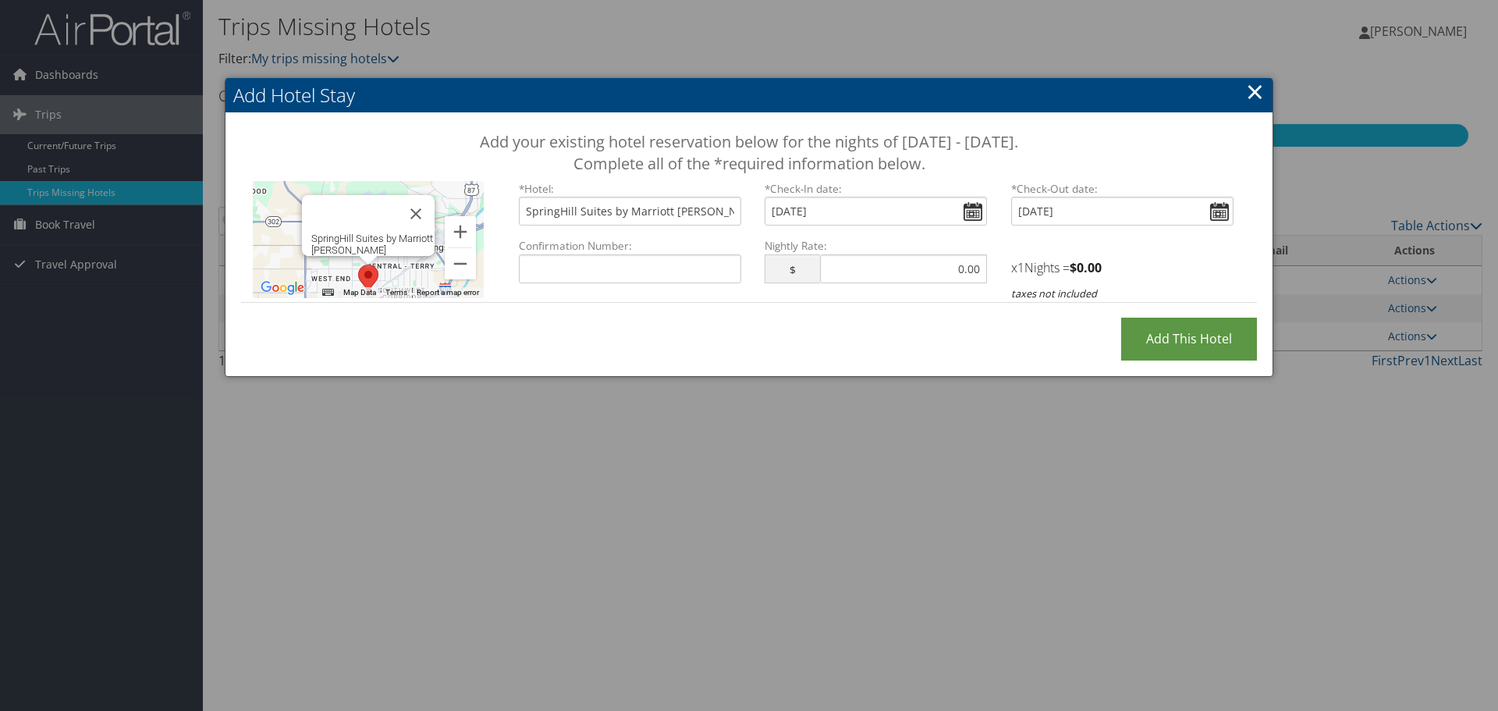
click at [372, 233] on div "SpringHill Suites by Marriott Billings" at bounding box center [372, 244] width 123 height 23
click at [357, 238] on div "SpringHill Suites by Marriott Billings" at bounding box center [372, 244] width 123 height 23
click at [358, 265] on area "SpringHill Suites by Marriott Billings" at bounding box center [358, 265] width 0 height 0
click at [607, 277] on input "Confirmation Number:" at bounding box center [630, 268] width 222 height 29
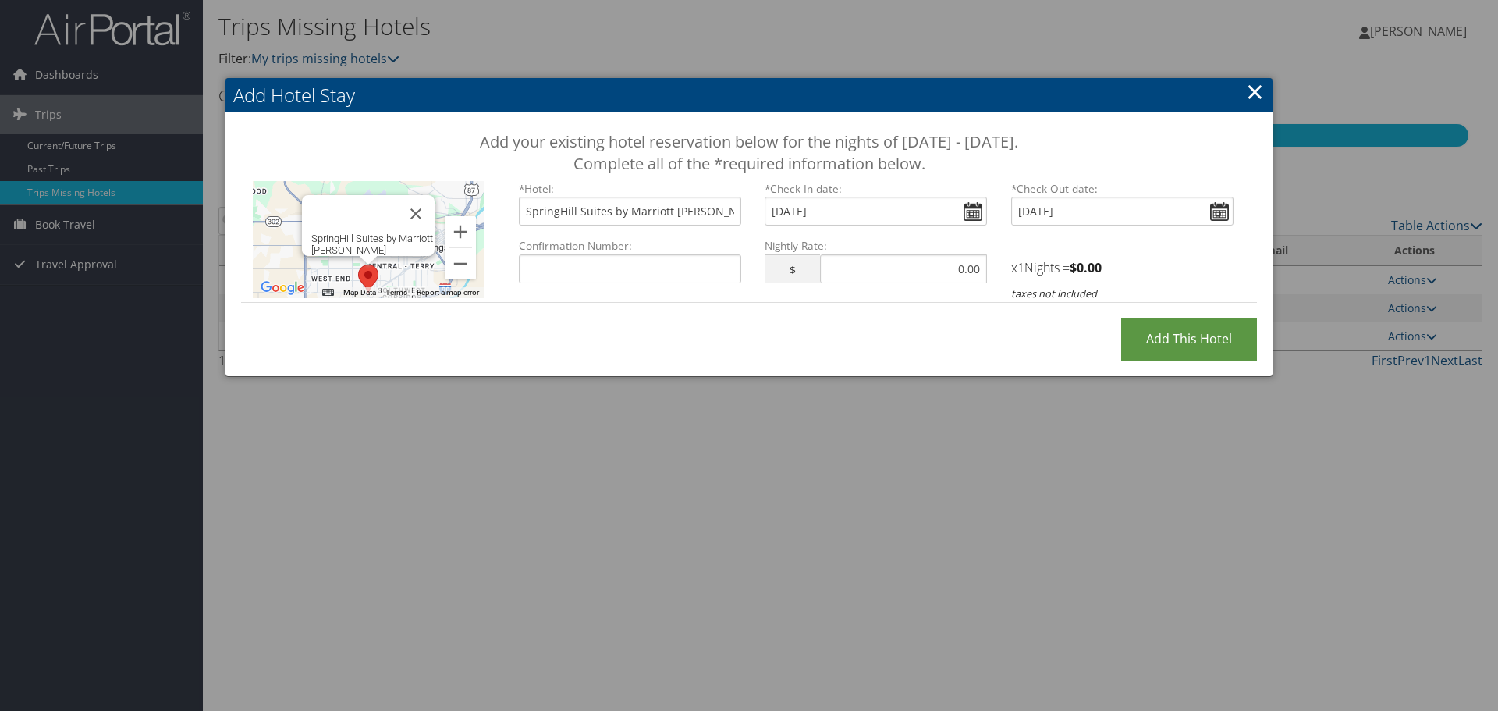
click at [1257, 88] on link "×" at bounding box center [1255, 91] width 18 height 31
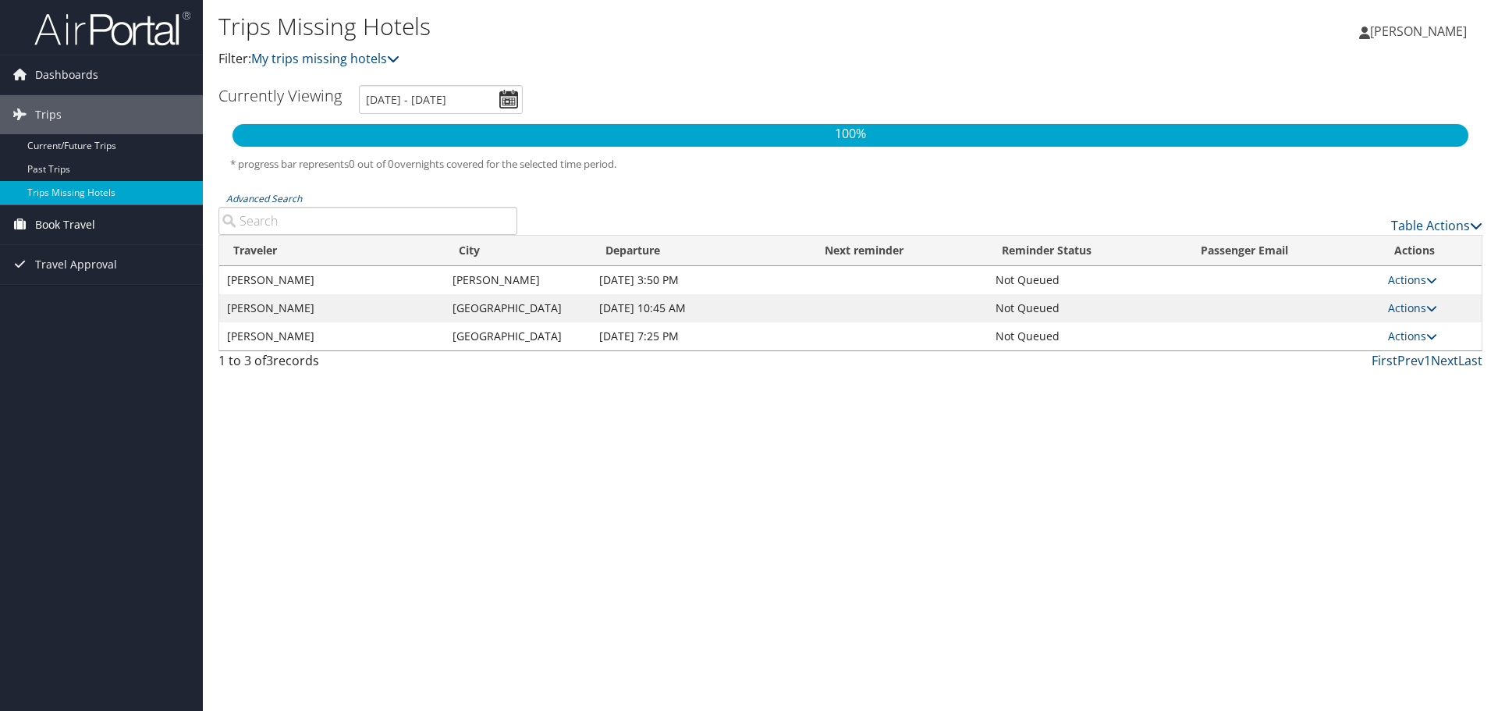
click at [82, 224] on span "Book Travel" at bounding box center [65, 224] width 60 height 39
click at [83, 299] on link "Book/Manage Online Trips" at bounding box center [101, 302] width 203 height 23
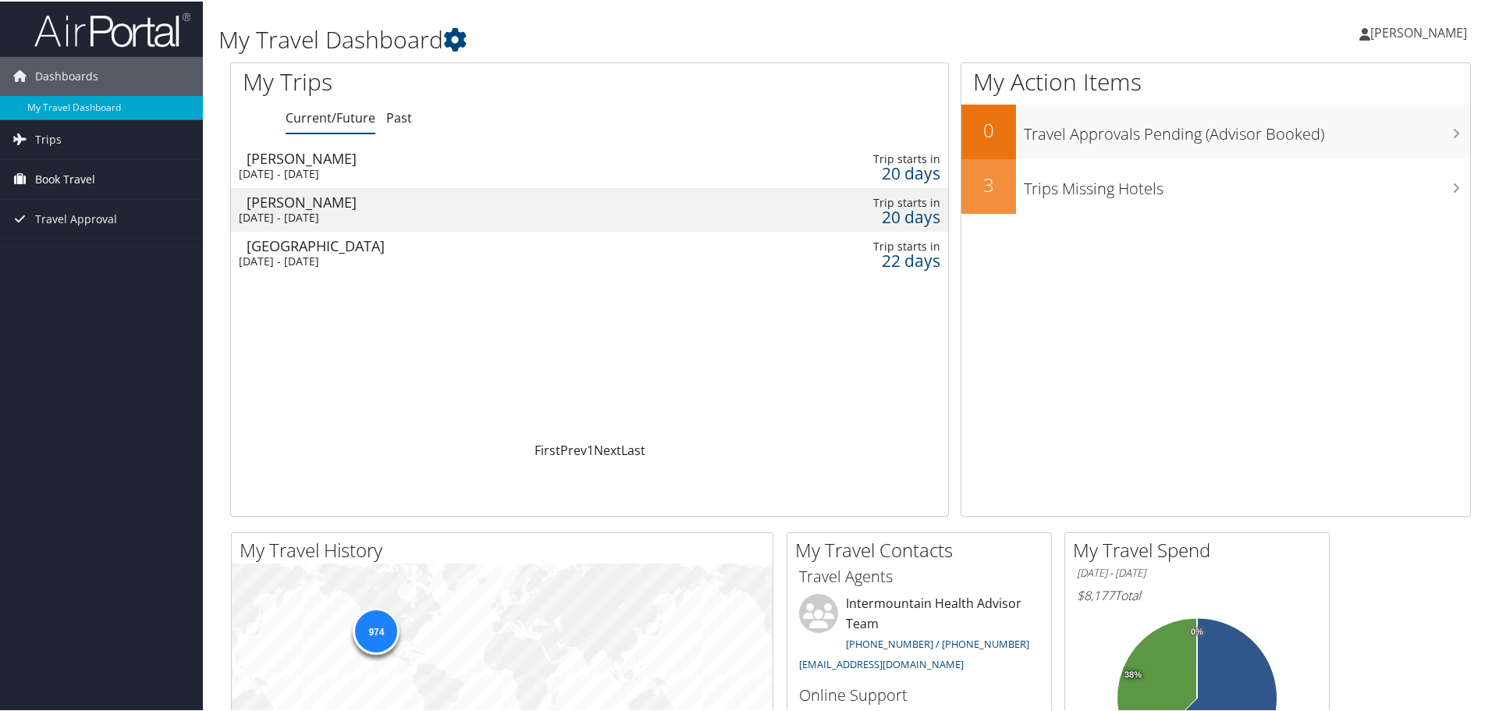
click at [43, 175] on span "Book Travel" at bounding box center [65, 177] width 60 height 39
click at [69, 256] on link "Book/Manage Online Trips" at bounding box center [101, 255] width 203 height 23
click at [51, 136] on span "Trips" at bounding box center [48, 138] width 27 height 39
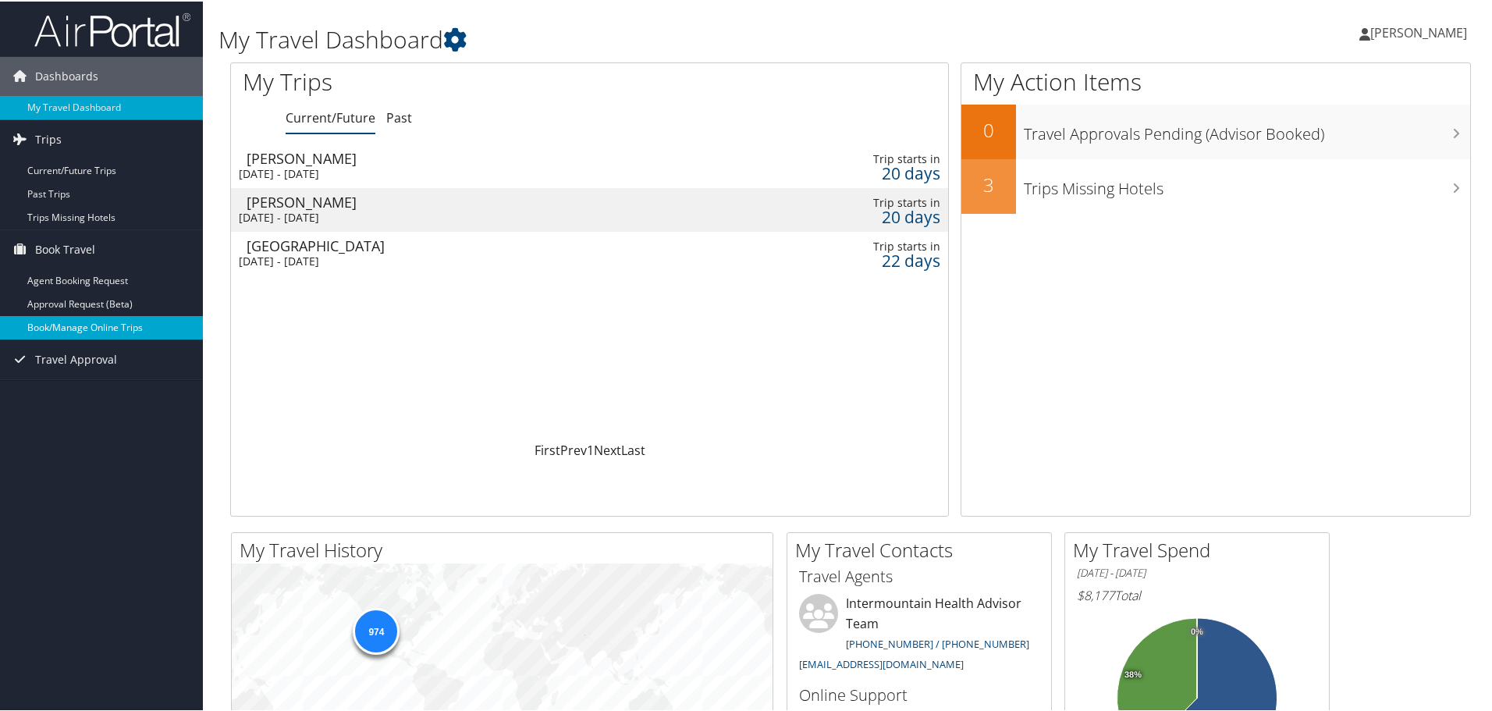
click at [83, 325] on link "Book/Manage Online Trips" at bounding box center [101, 325] width 203 height 23
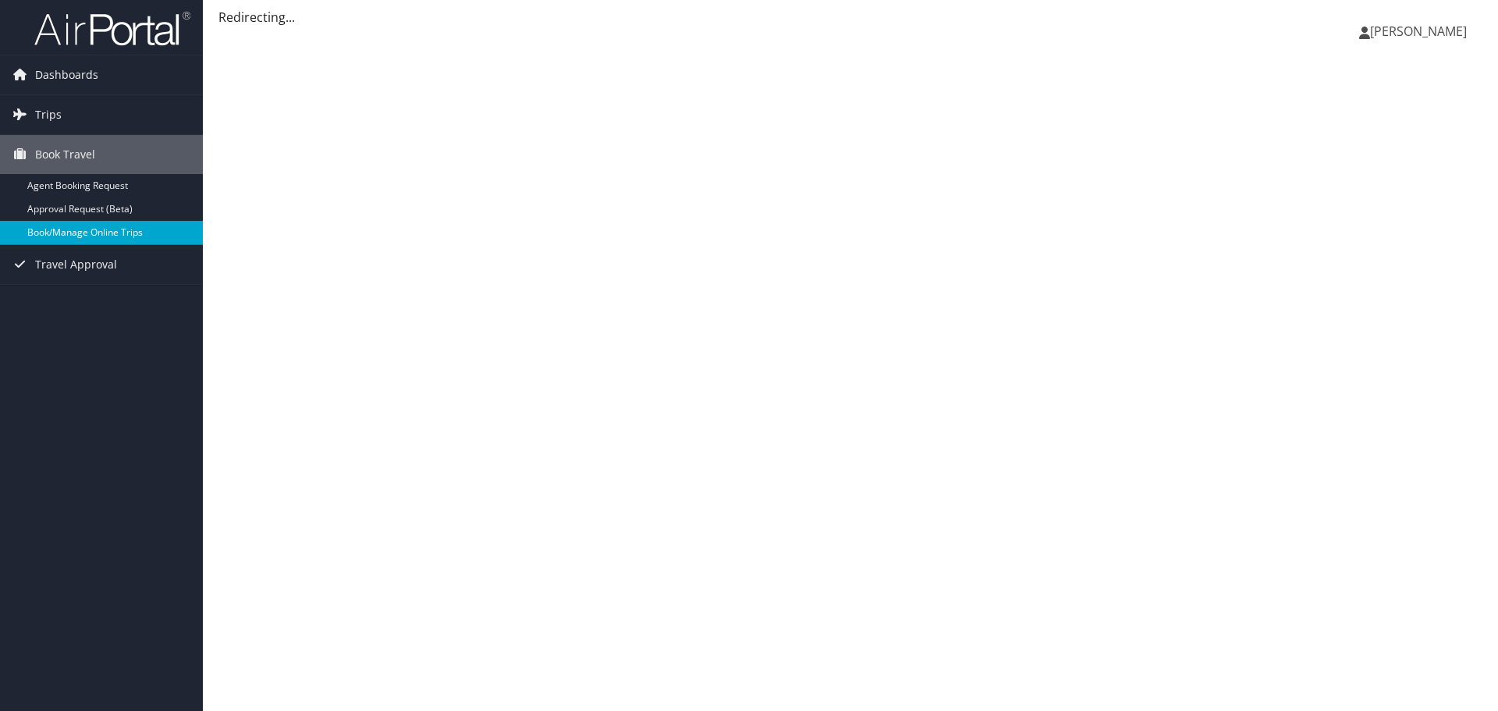
click at [89, 233] on link "Book/Manage Online Trips" at bounding box center [101, 232] width 203 height 23
